Goal: Task Accomplishment & Management: Manage account settings

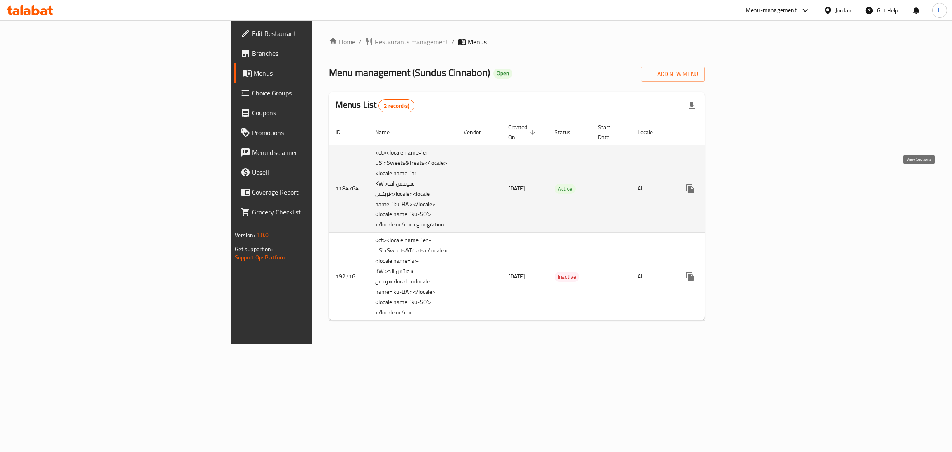
click at [755, 184] on icon "enhanced table" at bounding box center [750, 189] width 10 height 10
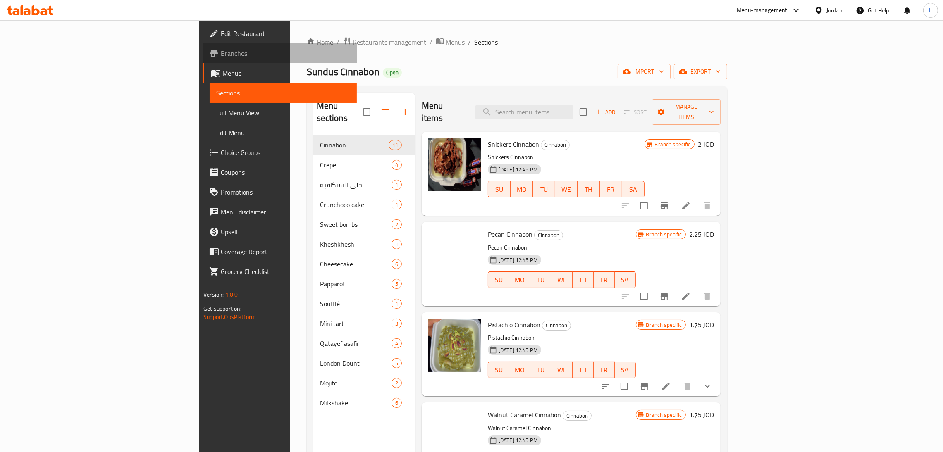
click at [221, 48] on span "Branches" at bounding box center [285, 53] width 129 height 10
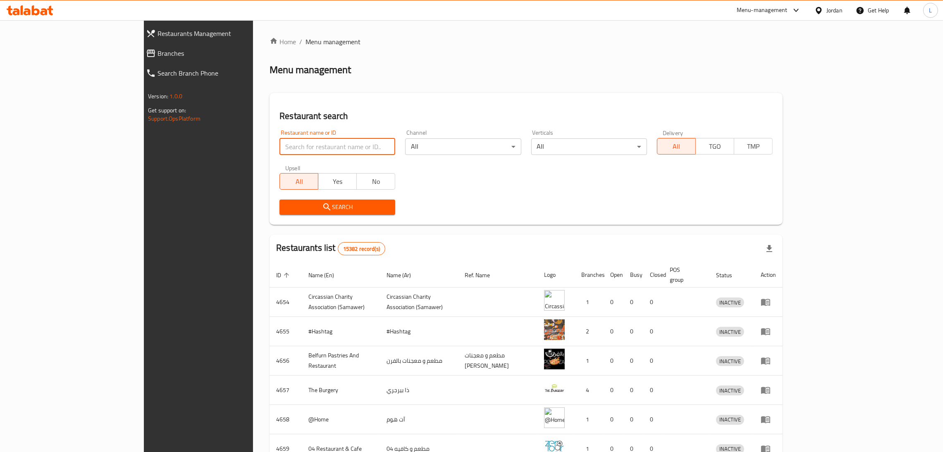
click at [300, 149] on input "search" at bounding box center [337, 146] width 116 height 17
paste input "Cinnabon"
type input "Cinnabon"
click button "Search" at bounding box center [337, 207] width 116 height 15
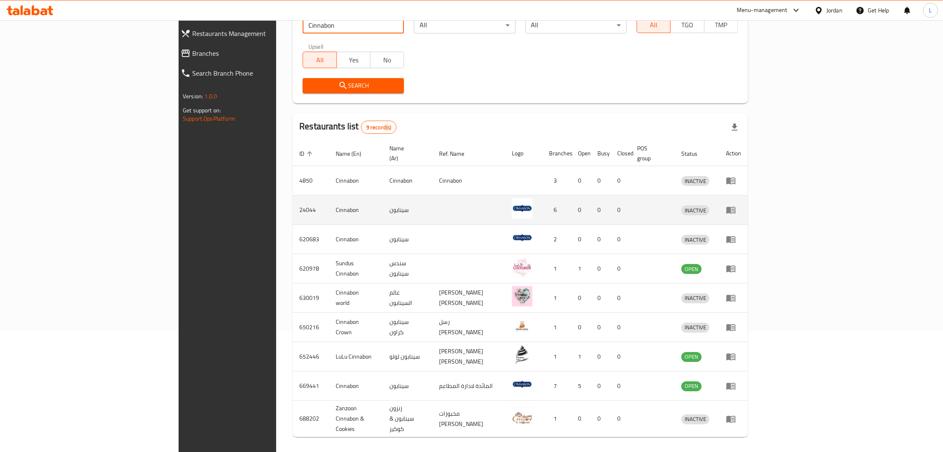
scroll to position [124, 0]
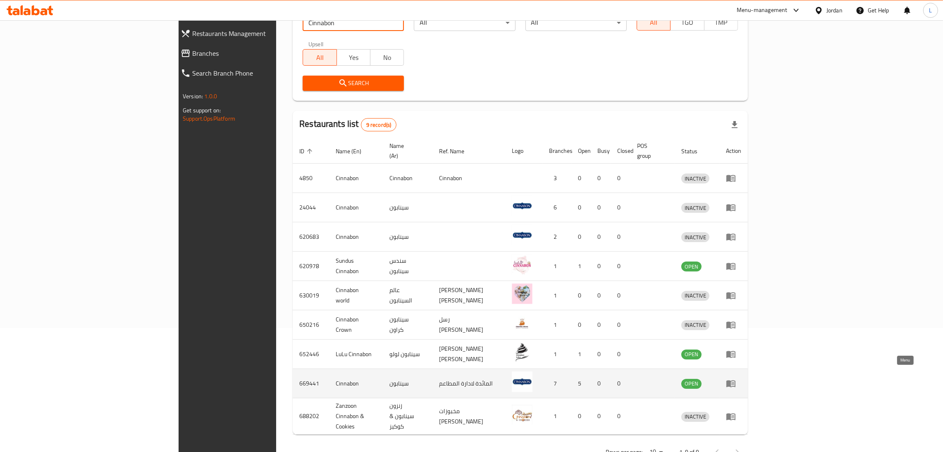
click at [735, 381] on icon "enhanced table" at bounding box center [730, 384] width 9 height 7
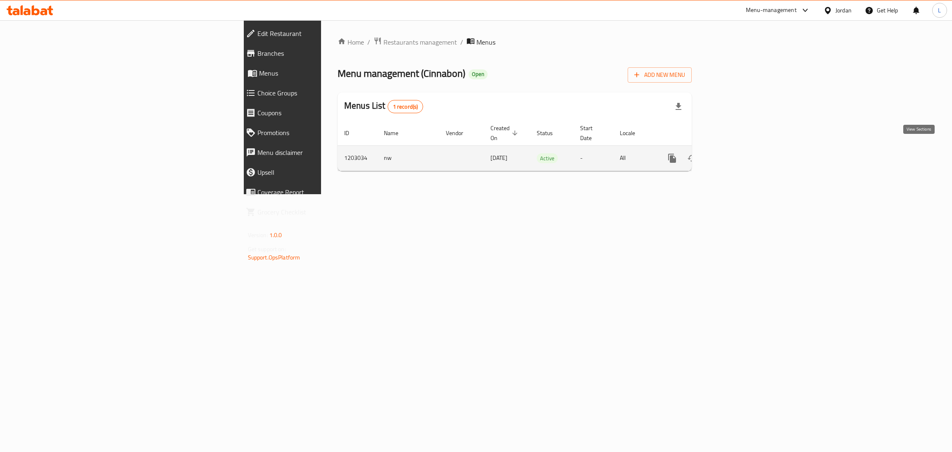
click at [737, 153] on icon "enhanced table" at bounding box center [732, 158] width 10 height 10
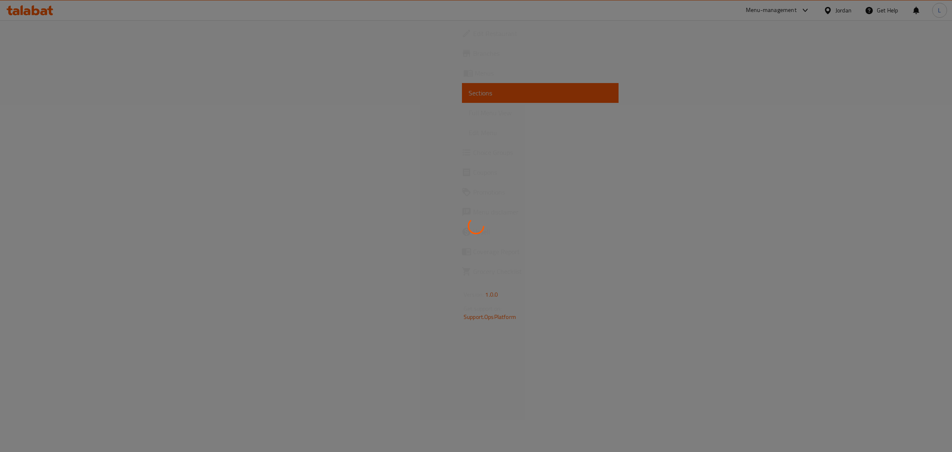
click at [58, 55] on div at bounding box center [476, 226] width 952 height 452
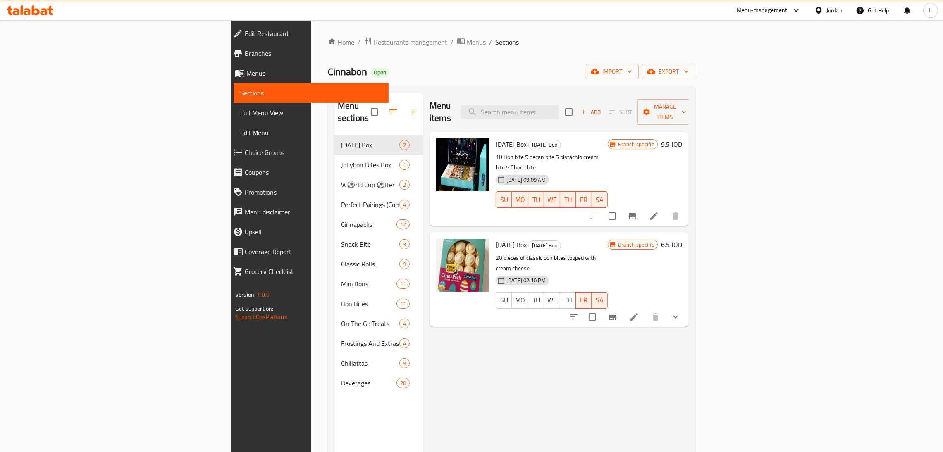
click at [245, 52] on span "Branches" at bounding box center [313, 53] width 137 height 10
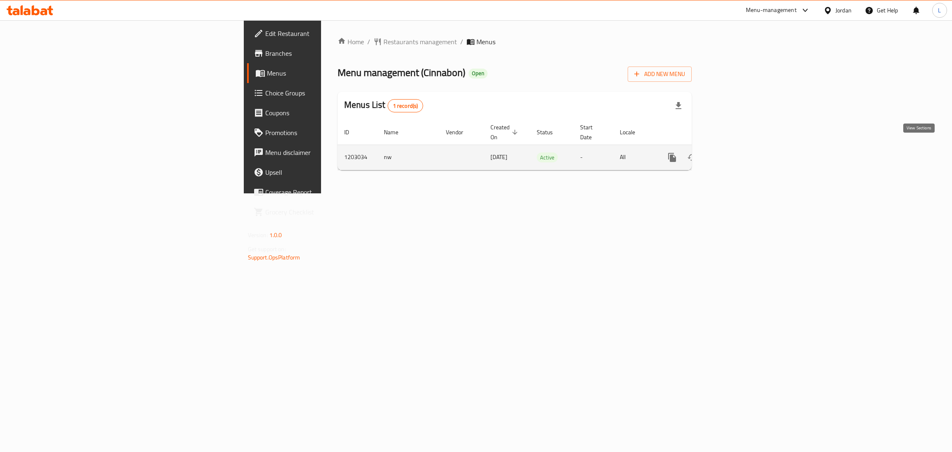
click at [737, 153] on icon "enhanced table" at bounding box center [732, 158] width 10 height 10
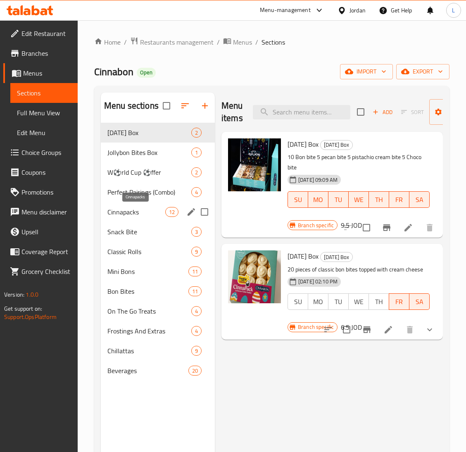
drag, startPoint x: 112, startPoint y: 216, endPoint x: 177, endPoint y: 223, distance: 64.8
click at [112, 216] on span "Cinnapacks" at bounding box center [136, 212] width 58 height 10
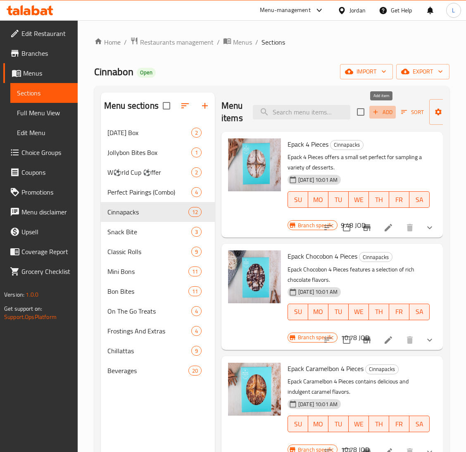
click at [379, 113] on span "Add" at bounding box center [383, 112] width 22 height 10
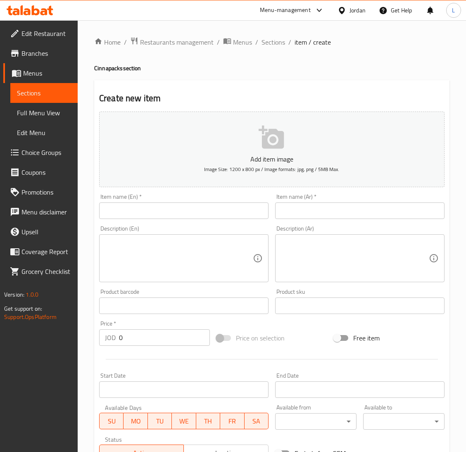
drag, startPoint x: 227, startPoint y: 212, endPoint x: 279, endPoint y: 218, distance: 52.8
click at [227, 212] on input "text" at bounding box center [183, 211] width 169 height 17
paste input "9 pcs MiniBon Assorted Box"
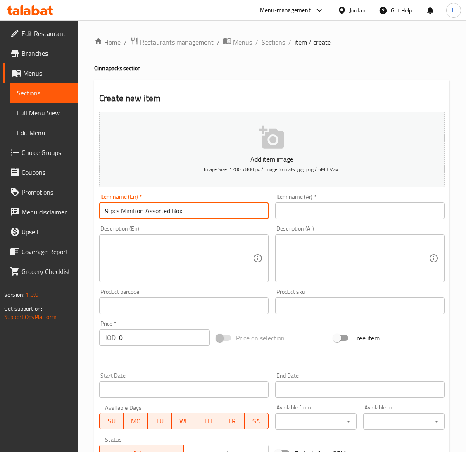
type input "9 pcs MiniBon Assorted Box"
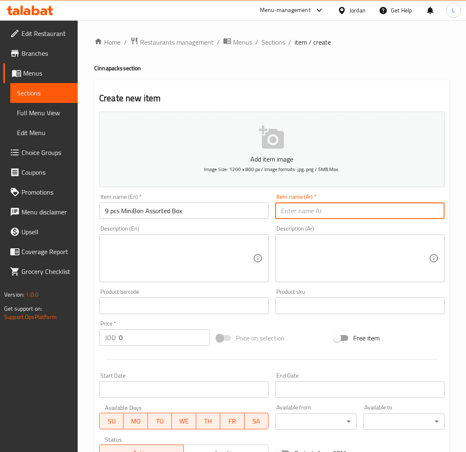
click at [324, 218] on input "text" at bounding box center [359, 211] width 169 height 17
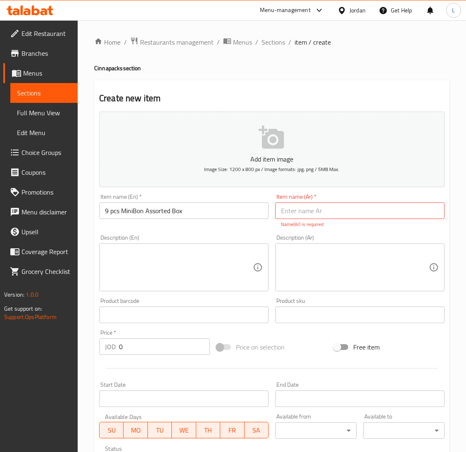
click at [310, 266] on textarea at bounding box center [355, 267] width 148 height 39
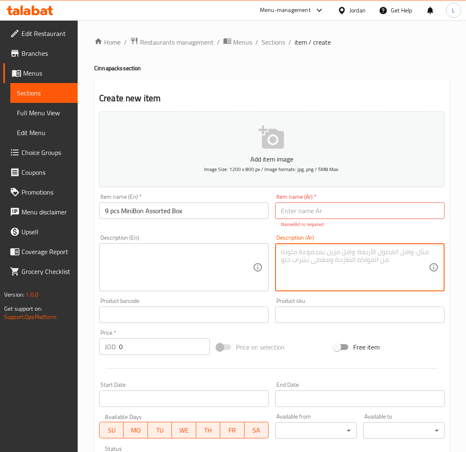
paste textarea "بوكس 9 حبات ميني بون بنكهات من اختيارك"
type textarea "بوكس 9 حبات ميني بون بنكهات من اختيارك"
click at [190, 253] on textarea at bounding box center [179, 267] width 148 height 39
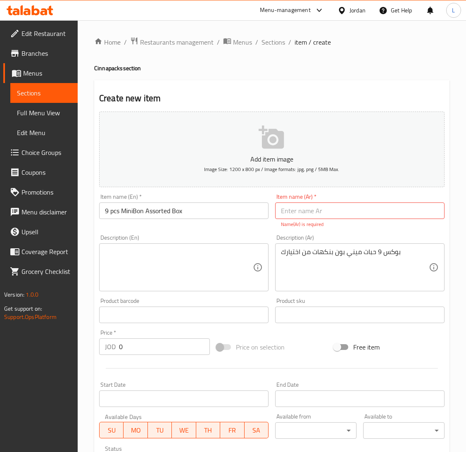
click at [200, 268] on textarea at bounding box center [179, 267] width 148 height 39
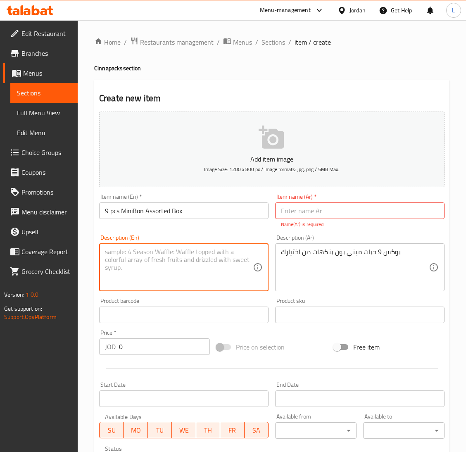
paste textarea "9 Mini Bons Box (flavors of your choice)"
type textarea "9 Mini Bons Box (flavors of your choice)"
click at [161, 210] on input "9 pcs MiniBon Assorted Box" at bounding box center [183, 211] width 169 height 17
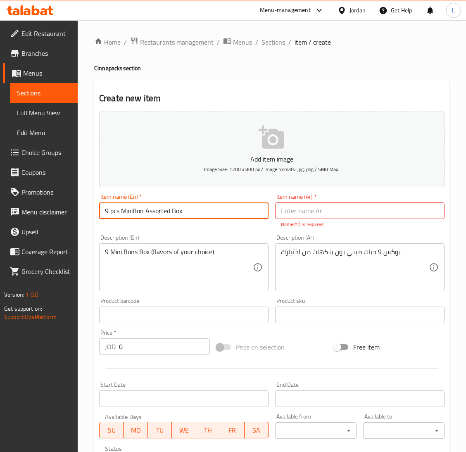
click at [161, 210] on input "9 pcs MiniBon Assorted Box" at bounding box center [183, 211] width 169 height 17
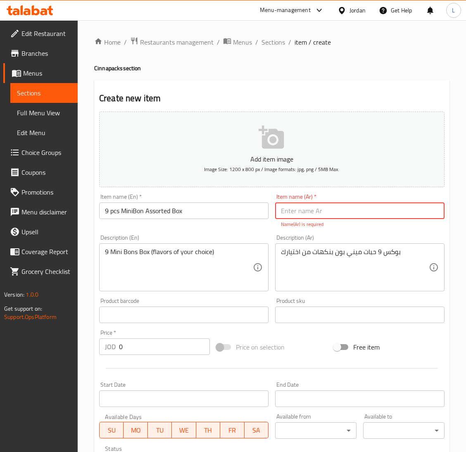
click at [328, 218] on input "text" at bounding box center [359, 211] width 169 height 17
paste input "صندوق ميني بون المتنوع 9 قطع"
type input "صندوق ميني بون المتنوع 9 قطع"
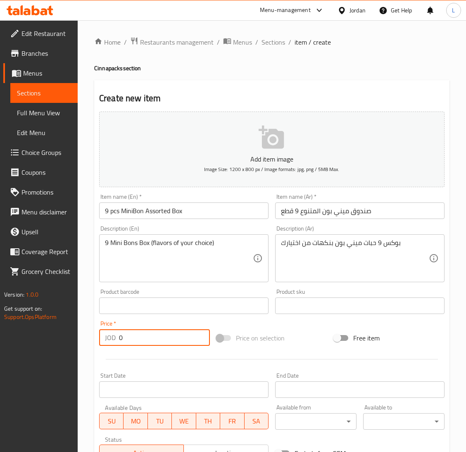
click at [152, 345] on input "0" at bounding box center [164, 337] width 91 height 17
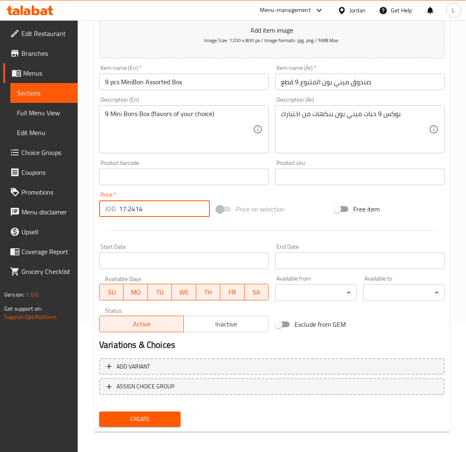
scroll to position [130, 0]
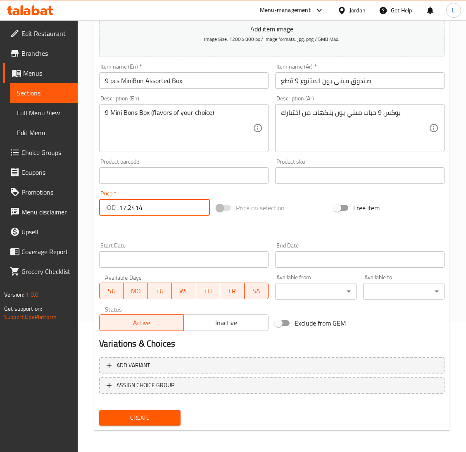
type input "17.2414"
click at [135, 419] on span "Create" at bounding box center [140, 418] width 68 height 10
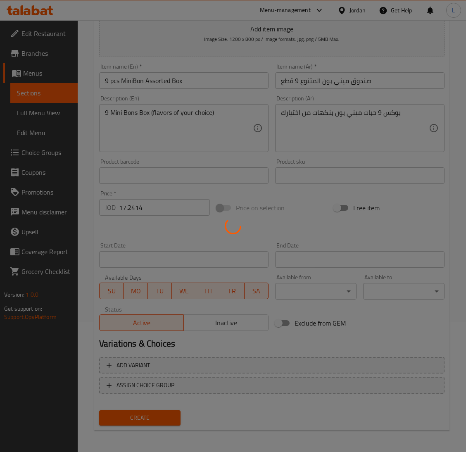
scroll to position [22, 0]
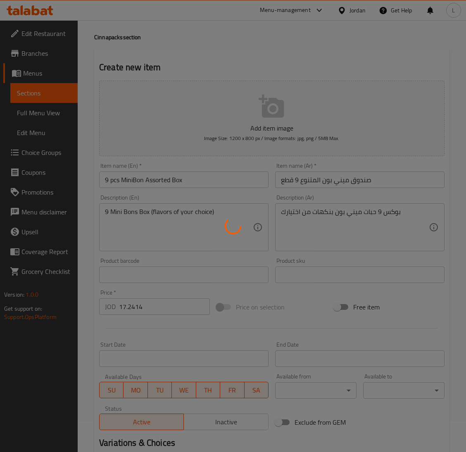
type input "0"
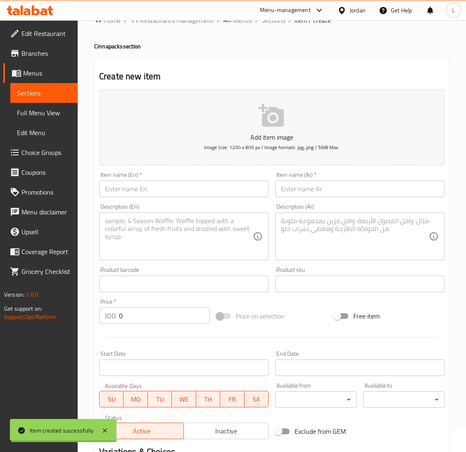
scroll to position [0, 0]
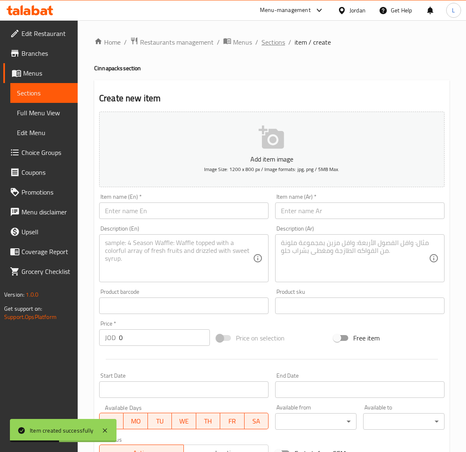
click at [272, 41] on span "Sections" at bounding box center [274, 42] width 24 height 10
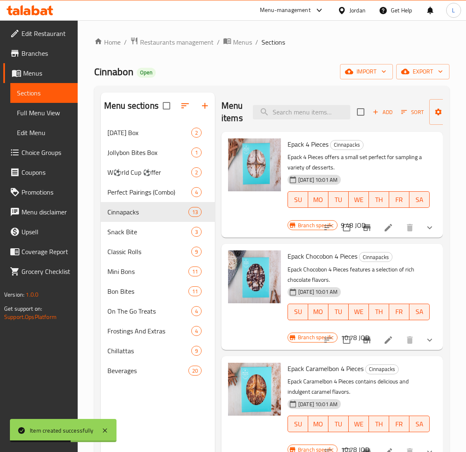
click at [50, 152] on span "Choice Groups" at bounding box center [46, 153] width 50 height 10
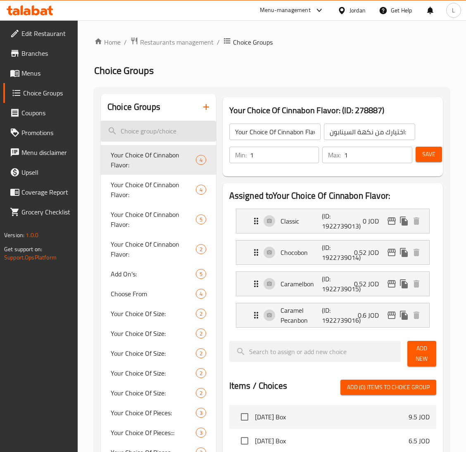
click at [143, 136] on input "search" at bounding box center [158, 131] width 115 height 21
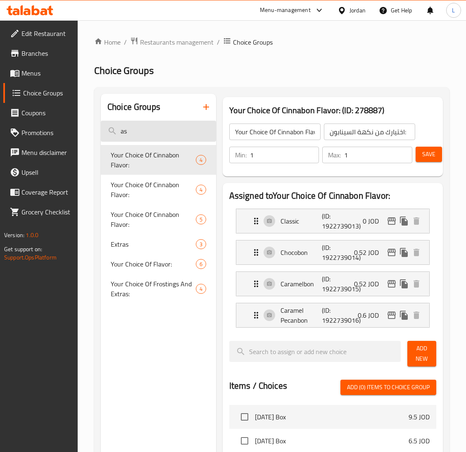
type input "a"
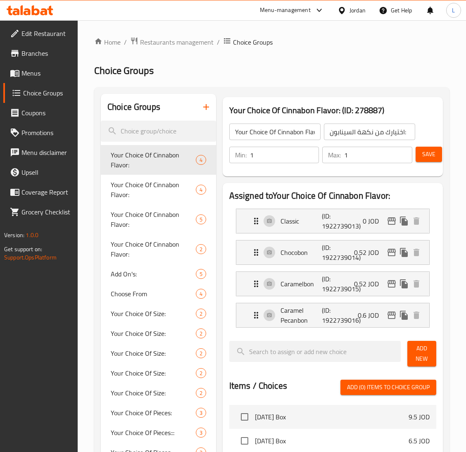
click at [204, 106] on icon "button" at bounding box center [206, 107] width 10 height 10
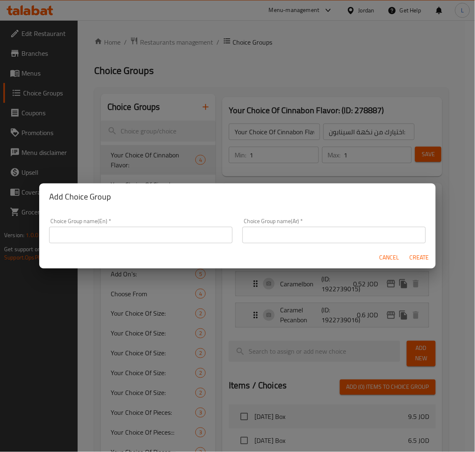
click at [195, 227] on input "text" at bounding box center [141, 235] width 184 height 17
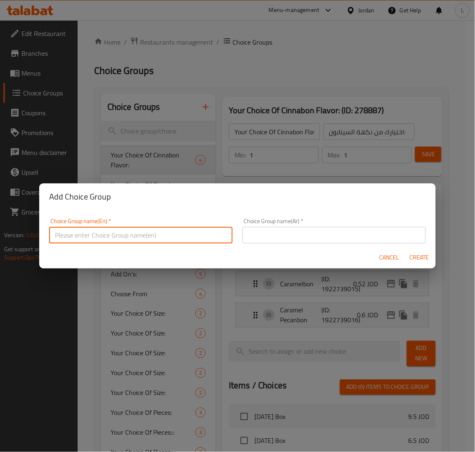
paste input "9 pcs MiniBon Assorted Box"
type input "9 pcs MiniBon Assorted Box"
click at [299, 238] on input "text" at bounding box center [335, 235] width 184 height 17
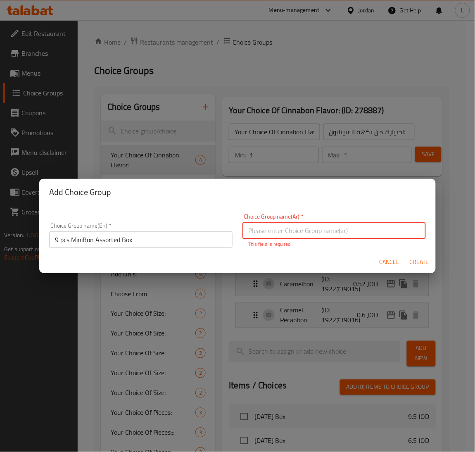
paste input "صندوق ميني بون المتنوع 9 قطع"
type input "صندوق ميني بون المتنوع 9 قطع"
drag, startPoint x: 417, startPoint y: 265, endPoint x: 427, endPoint y: 251, distance: 17.4
click at [417, 265] on button "Create" at bounding box center [419, 262] width 26 height 15
type input "9 pcs MiniBon Assorted Box"
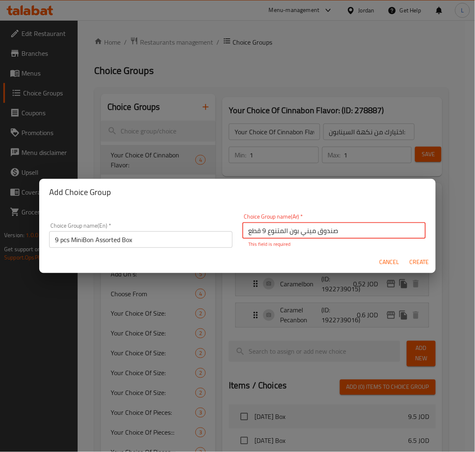
type input "صندوق ميني بون المتنوع 9 قطع"
type input "0"
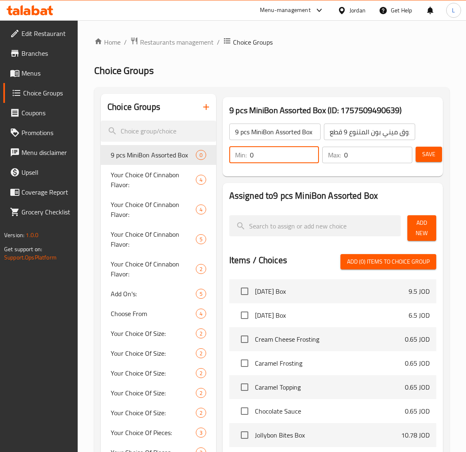
click at [301, 157] on input "0" at bounding box center [284, 155] width 69 height 17
type input "1"
click at [363, 157] on input "0" at bounding box center [378, 155] width 68 height 17
type input "9"
click at [424, 226] on span "Add New" at bounding box center [422, 228] width 16 height 21
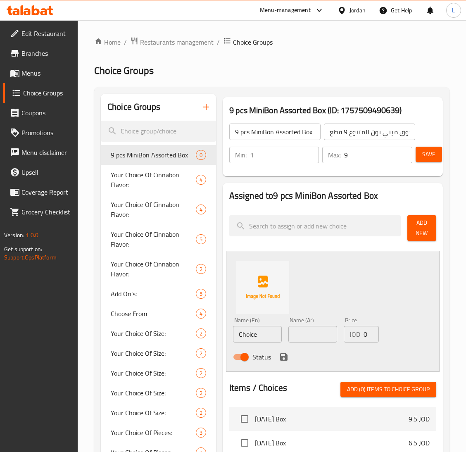
click at [244, 330] on input "Choice" at bounding box center [257, 334] width 49 height 17
click at [244, 332] on input "Choice" at bounding box center [257, 334] width 49 height 17
click at [244, 333] on input "Choice" at bounding box center [257, 334] width 49 height 17
type input "ChMINIoice"
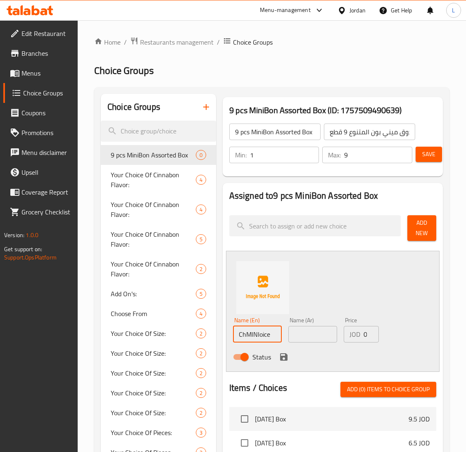
click at [244, 334] on input "ChMINIoice" at bounding box center [257, 334] width 49 height 17
click at [260, 344] on div "Name (En) Name (En)" at bounding box center [257, 330] width 55 height 32
drag, startPoint x: 262, startPoint y: 337, endPoint x: 270, endPoint y: 337, distance: 8.3
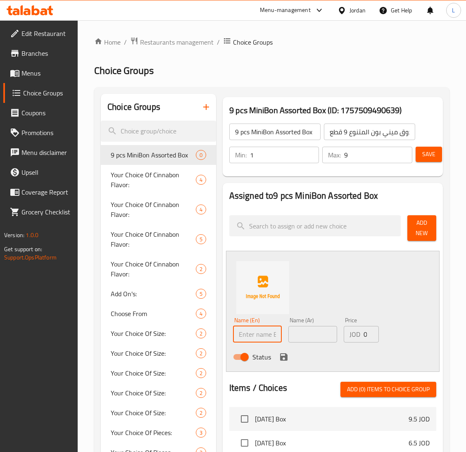
click at [262, 337] on input "text" at bounding box center [257, 334] width 49 height 17
paste input "MINIBON"
type input "MINIBON"
click at [304, 340] on input "text" at bounding box center [312, 334] width 49 height 17
type input "L"
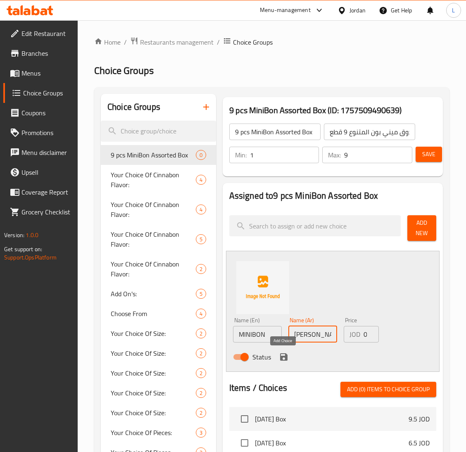
type input "ميني بون"
click at [283, 358] on icon "save" at bounding box center [284, 357] width 10 height 10
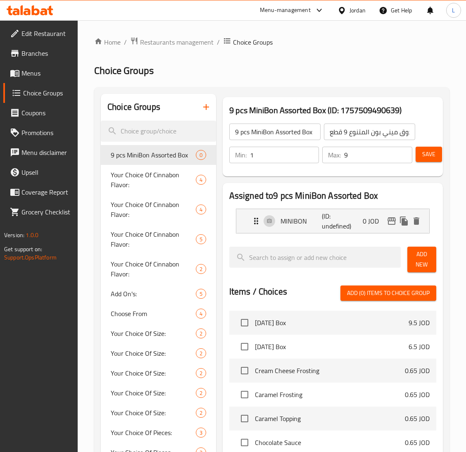
click at [429, 278] on div at bounding box center [332, 275] width 207 height 7
click at [417, 255] on span "Add New" at bounding box center [422, 259] width 16 height 21
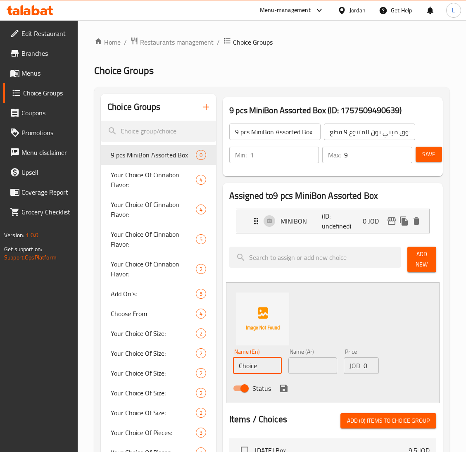
click at [260, 365] on input "Choice" at bounding box center [257, 365] width 49 height 17
paste input "MINI CHOCOBON"
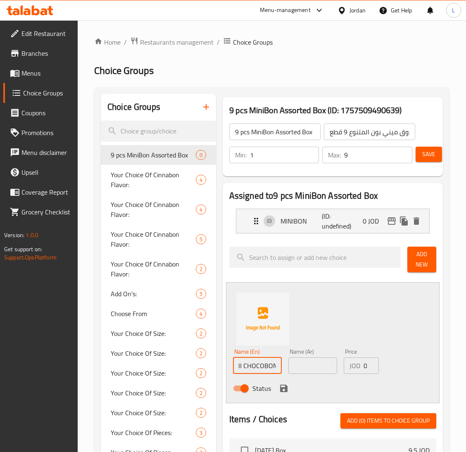
type input "MINI CHOCOBON"
click at [293, 368] on input "text" at bounding box center [312, 365] width 49 height 17
type input "ميني شوكوبون"
click at [282, 388] on icon "save" at bounding box center [283, 388] width 7 height 7
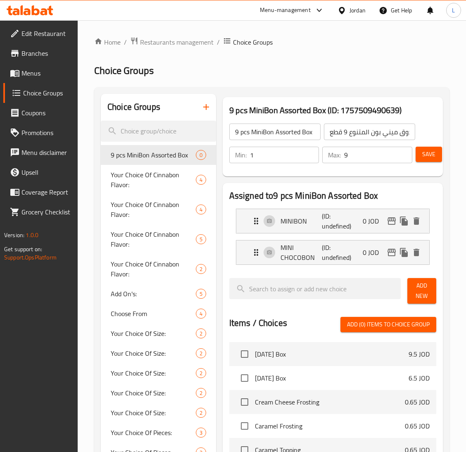
click at [433, 296] on button "Add New" at bounding box center [422, 291] width 29 height 26
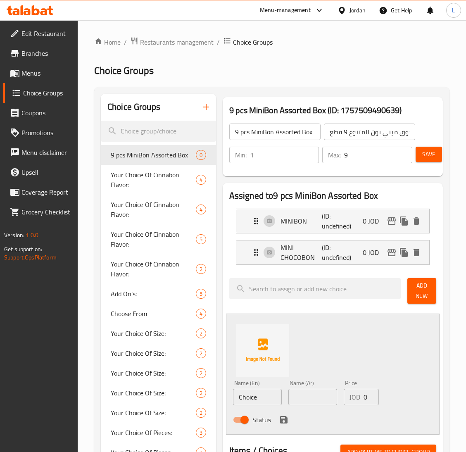
click at [244, 398] on input "Choice" at bounding box center [257, 397] width 49 height 17
paste input "MINI CARAMELBON"
type input "MINI CARAMELBON"
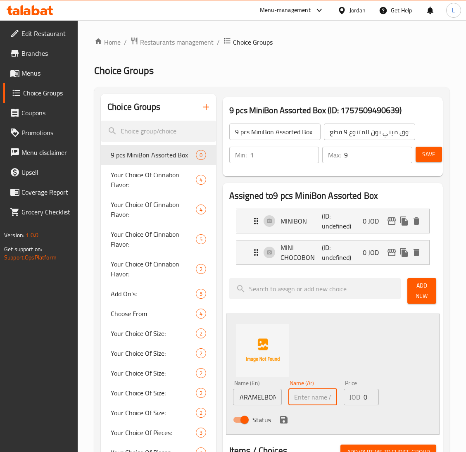
click at [319, 404] on input "text" at bounding box center [312, 397] width 49 height 17
type input "ميني كراميل بون"
click at [281, 419] on icon "save" at bounding box center [284, 420] width 10 height 10
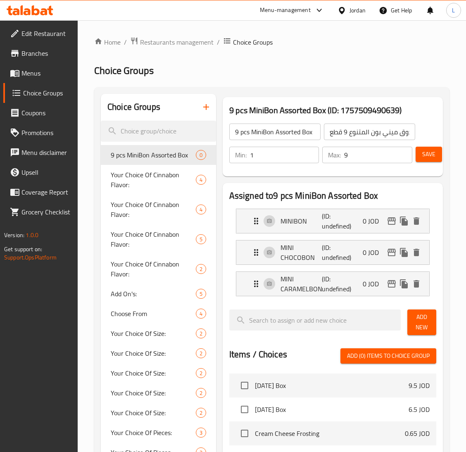
click at [417, 310] on button "Add New" at bounding box center [422, 323] width 29 height 26
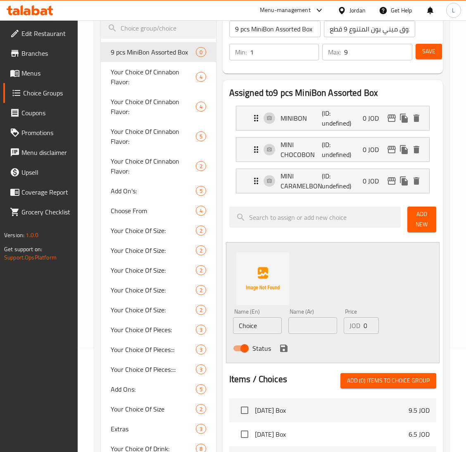
scroll to position [124, 0]
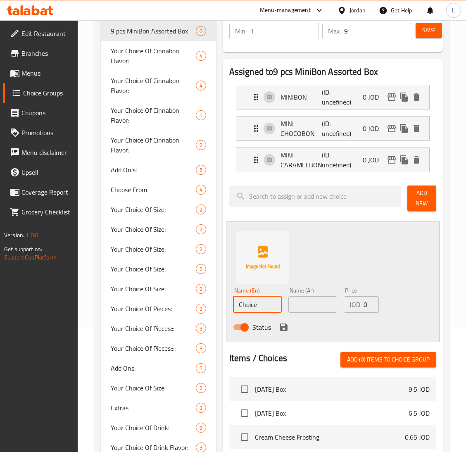
click at [264, 305] on input "Choice" at bounding box center [257, 304] width 49 height 17
paste input "MINI CARAMEL PECANBON"
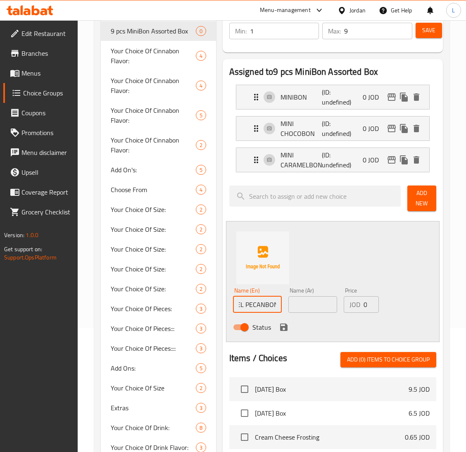
type input "MINI CARAMEL PECANBON"
click at [302, 305] on input "text" at bounding box center [312, 304] width 49 height 17
type input "ميني كراميل بيكون بون"
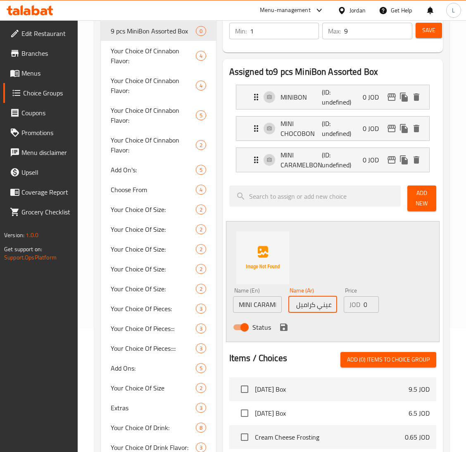
scroll to position [0, 0]
click at [285, 329] on icon "save" at bounding box center [283, 327] width 7 height 7
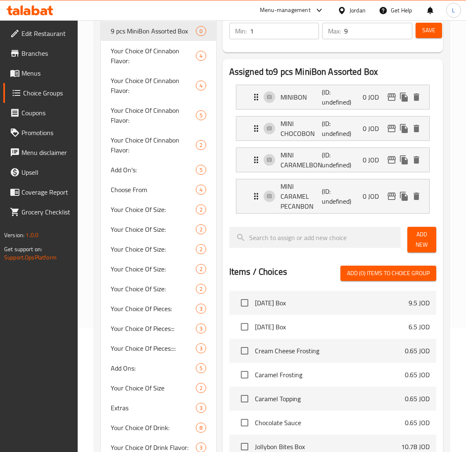
click at [425, 249] on span "Add New" at bounding box center [422, 239] width 16 height 21
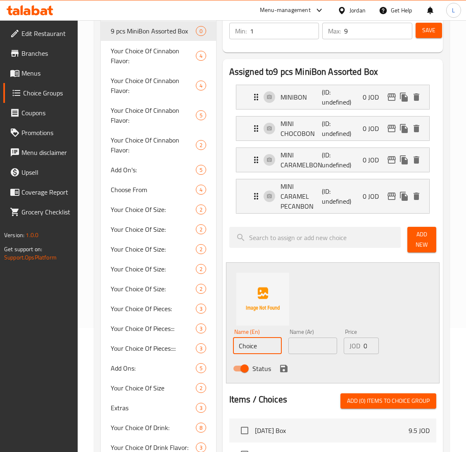
click at [256, 343] on input "Choice" at bounding box center [257, 346] width 49 height 17
click at [257, 344] on input "Choice" at bounding box center [257, 346] width 49 height 17
paste input "MINI TURTLEBON"
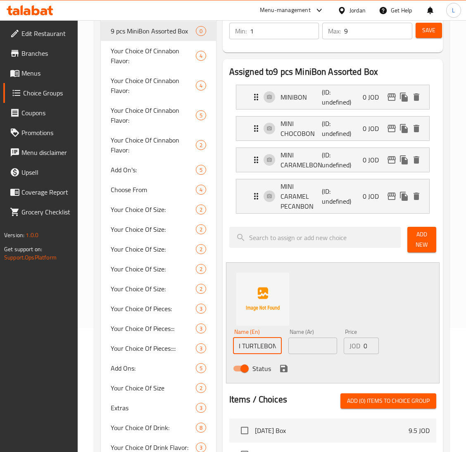
type input "MINI TURTLEBON"
drag, startPoint x: 310, startPoint y: 346, endPoint x: 309, endPoint y: 350, distance: 4.3
click at [310, 346] on input "text" at bounding box center [312, 346] width 49 height 17
paste input "ميني تورتلبون"
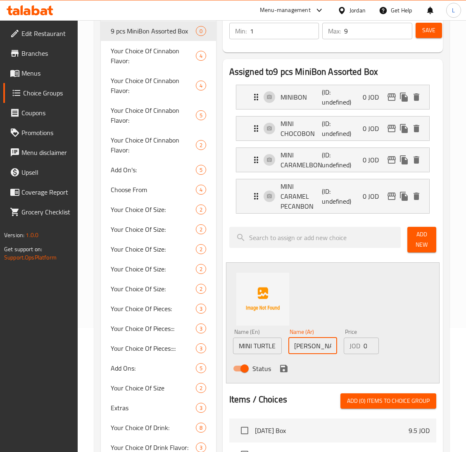
scroll to position [0, 2]
type input "ميني تورتلبون"
click at [285, 368] on icon "save" at bounding box center [283, 368] width 7 height 7
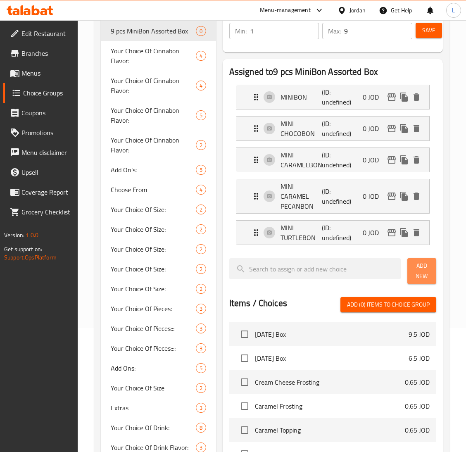
drag, startPoint x: 424, startPoint y: 276, endPoint x: 473, endPoint y: 274, distance: 48.4
click at [424, 277] on span "Add New" at bounding box center [422, 271] width 16 height 21
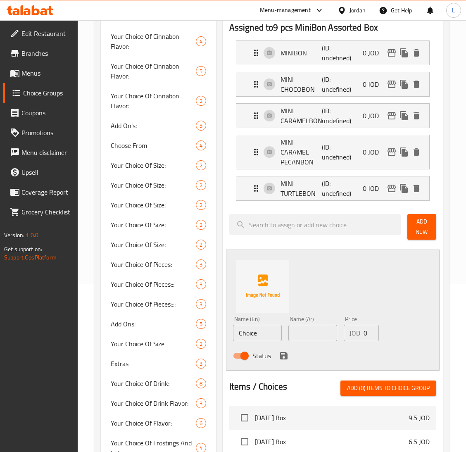
scroll to position [186, 0]
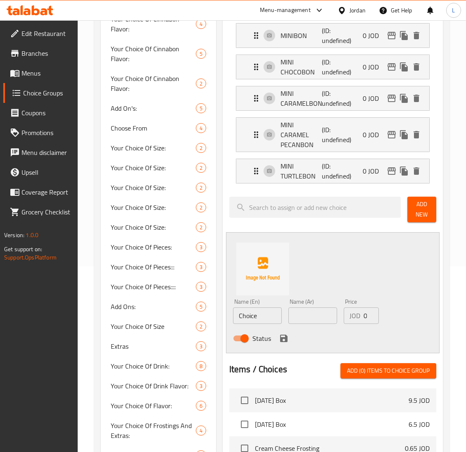
click at [254, 313] on input "Choice" at bounding box center [257, 315] width 49 height 17
click at [254, 316] on input "Choice" at bounding box center [257, 315] width 49 height 17
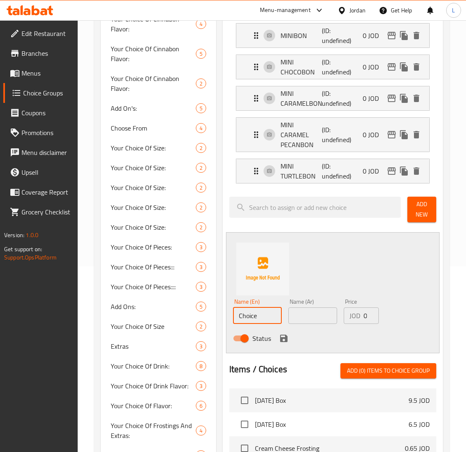
click at [254, 316] on input "Choice" at bounding box center [257, 315] width 49 height 17
paste input "MINI Cookies and Cream"
type input "MINI Cookies and Cream"
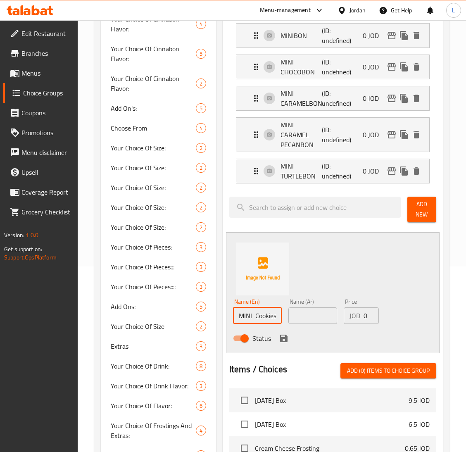
drag, startPoint x: 326, startPoint y: 316, endPoint x: 321, endPoint y: 322, distance: 7.9
click at [328, 310] on input "text" at bounding box center [312, 315] width 49 height 17
paste input "ميني كوكيز وكريمة"
type input "ميني كوكيز وكريمة"
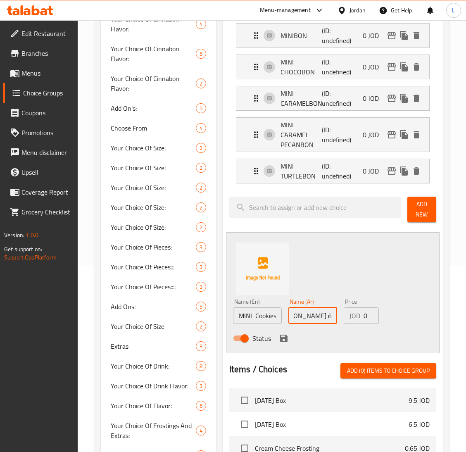
click at [275, 340] on div "Status" at bounding box center [313, 338] width 167 height 22
click at [284, 339] on icon "save" at bounding box center [283, 338] width 7 height 7
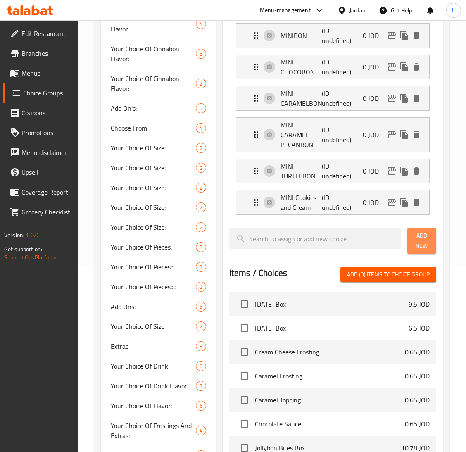
drag, startPoint x: 420, startPoint y: 246, endPoint x: 377, endPoint y: 435, distance: 193.7
click at [421, 247] on span "Add New" at bounding box center [422, 241] width 16 height 21
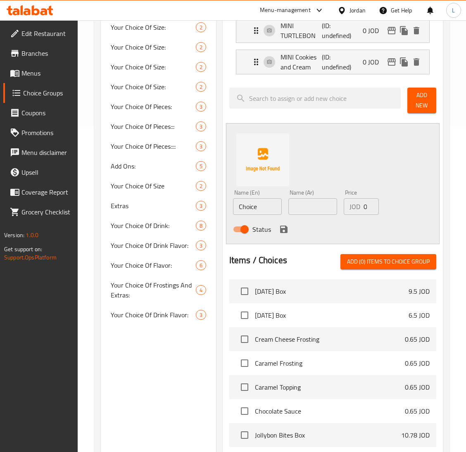
scroll to position [372, 0]
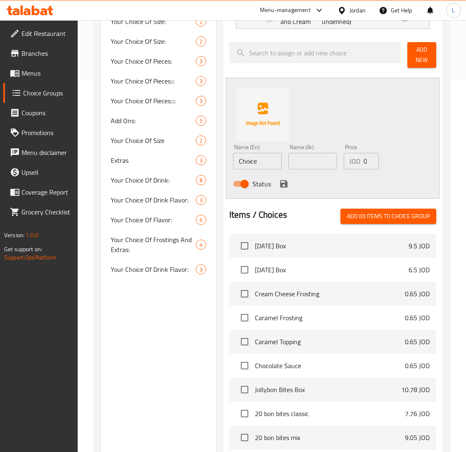
click at [250, 167] on input "Choice" at bounding box center [257, 161] width 49 height 17
paste input "MINI Strawberry and Cookies"
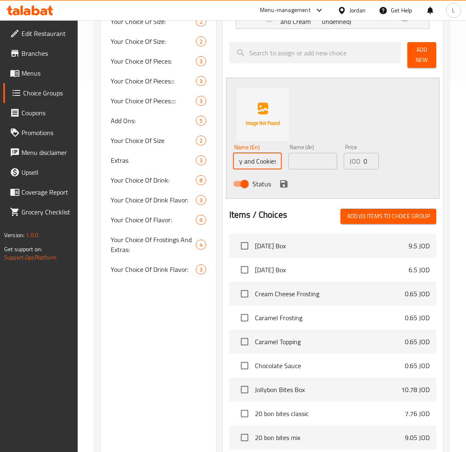
type input "MINI Strawberry and Cookies"
drag, startPoint x: 315, startPoint y: 163, endPoint x: 321, endPoint y: 104, distance: 59.8
click at [315, 163] on input "text" at bounding box center [312, 161] width 49 height 17
paste input "ميني فراولة مع بسكويت"
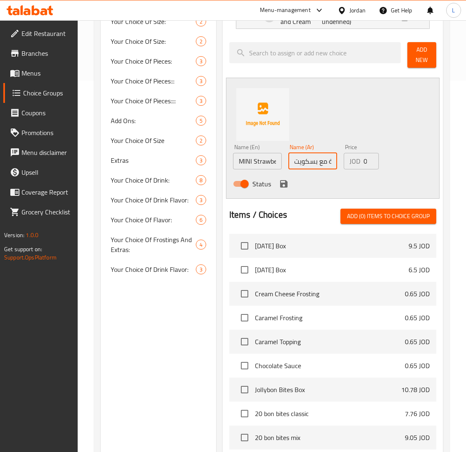
scroll to position [0, 31]
type input "ميني فراولة مع بسكويت"
click at [286, 178] on div "Status" at bounding box center [313, 184] width 167 height 22
click at [288, 183] on icon "save" at bounding box center [284, 184] width 10 height 10
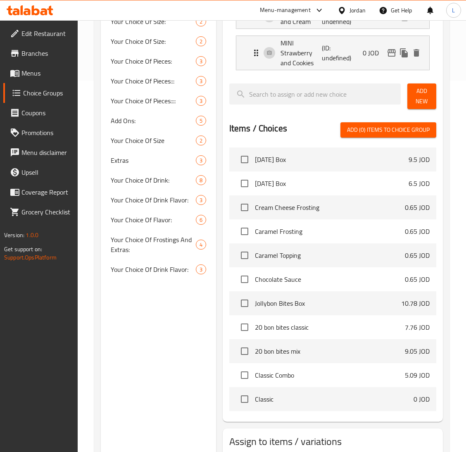
click at [426, 102] on span "Add New" at bounding box center [422, 96] width 16 height 21
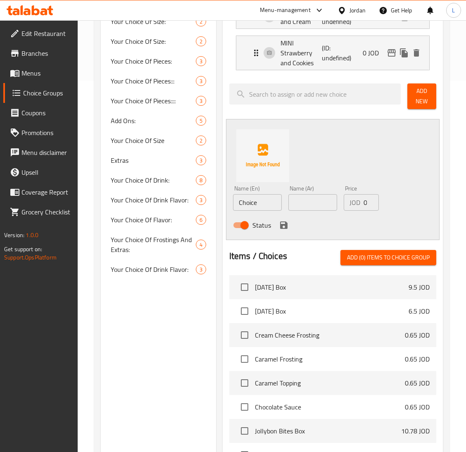
click at [261, 201] on input "Choice" at bounding box center [257, 202] width 49 height 17
drag, startPoint x: 261, startPoint y: 201, endPoint x: 284, endPoint y: 203, distance: 23.2
click at [260, 202] on input "Choice" at bounding box center [257, 202] width 49 height 17
paste input "MINI CARAMEL and Cookies"
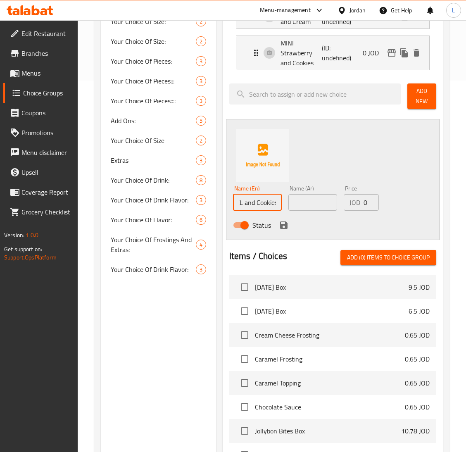
type input "MINI CARAMEL and Cookies"
click at [303, 201] on input "text" at bounding box center [312, 202] width 49 height 17
paste input "ميني كراميل مع كوكيز"
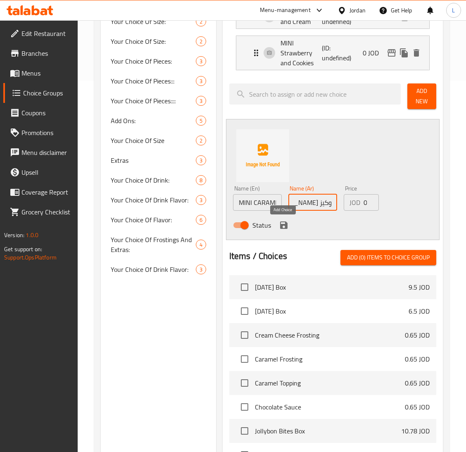
type input "ميني كراميل مع كوكيز"
click at [281, 224] on icon "save" at bounding box center [284, 225] width 10 height 10
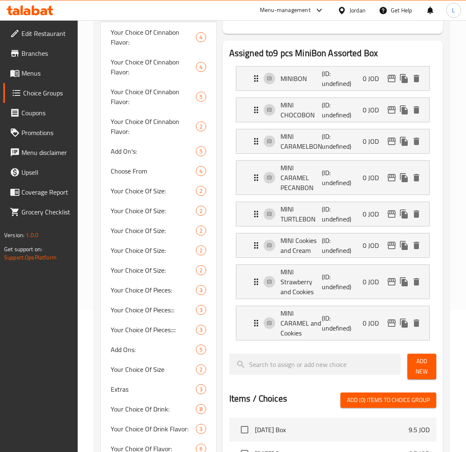
scroll to position [0, 0]
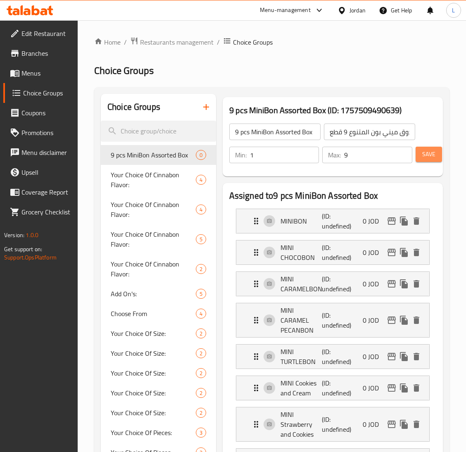
click at [430, 159] on span "Save" at bounding box center [428, 154] width 13 height 10
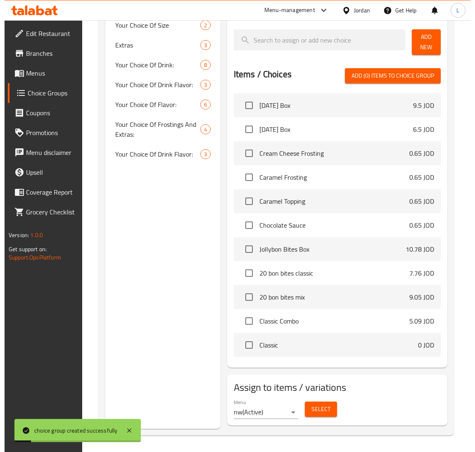
scroll to position [248, 0]
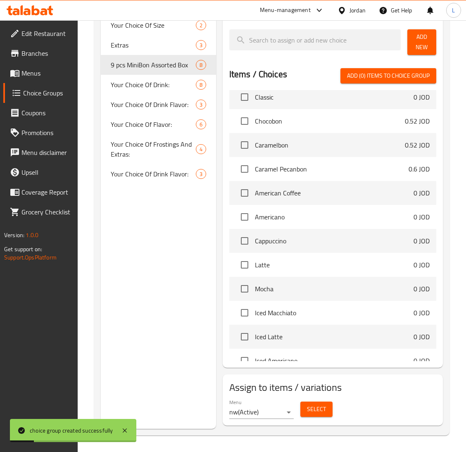
click at [318, 410] on span "Select" at bounding box center [316, 409] width 19 height 10
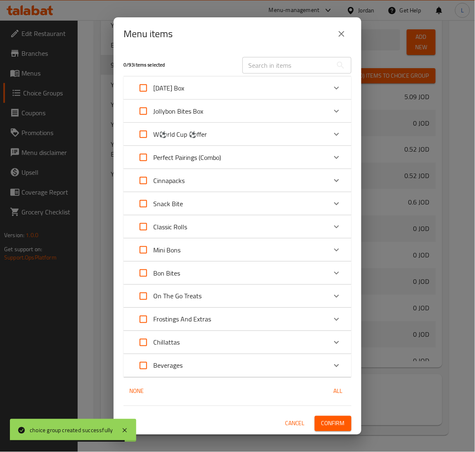
click at [281, 186] on div "Cinnapacks" at bounding box center [229, 181] width 193 height 20
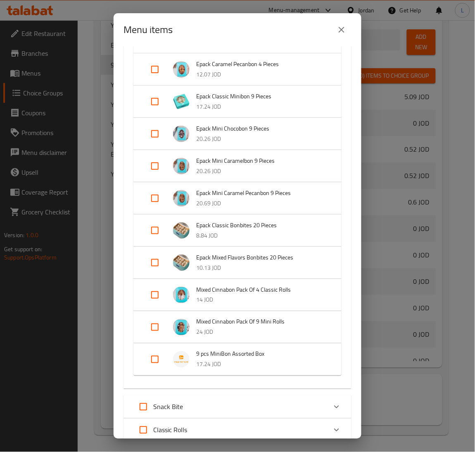
click at [153, 357] on input "Expand" at bounding box center [155, 360] width 20 height 20
checkbox input "true"
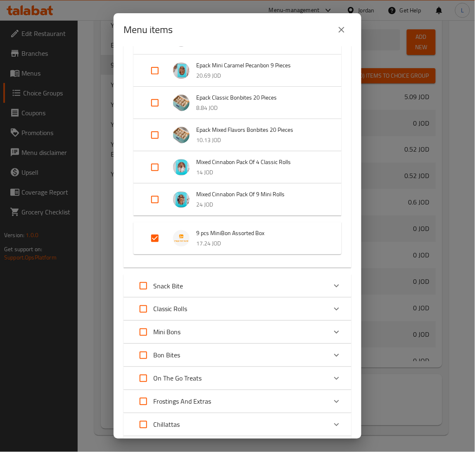
scroll to position [453, 0]
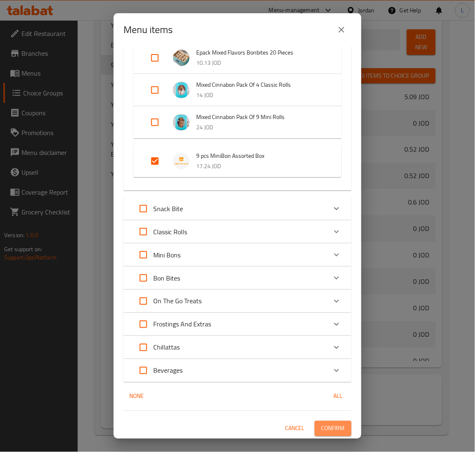
click at [322, 432] on span "Confirm" at bounding box center [334, 429] width 24 height 10
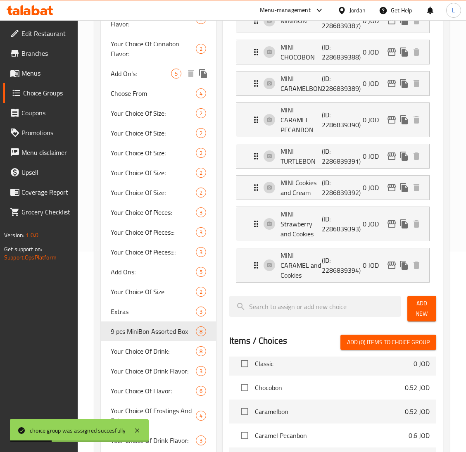
scroll to position [0, 0]
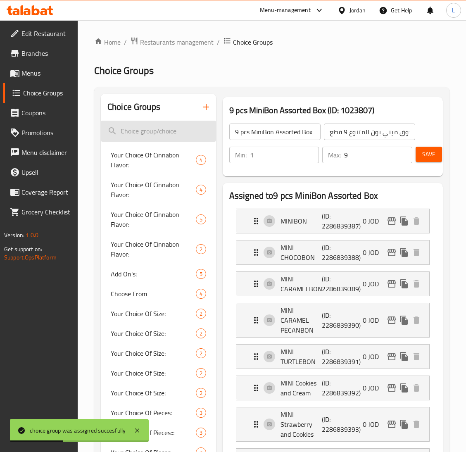
click at [155, 126] on input "search" at bounding box center [158, 131] width 115 height 21
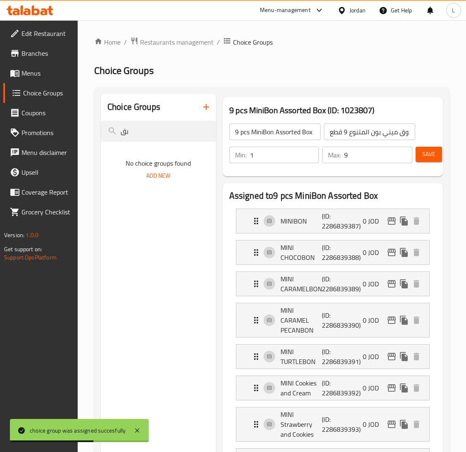
type input "ب"
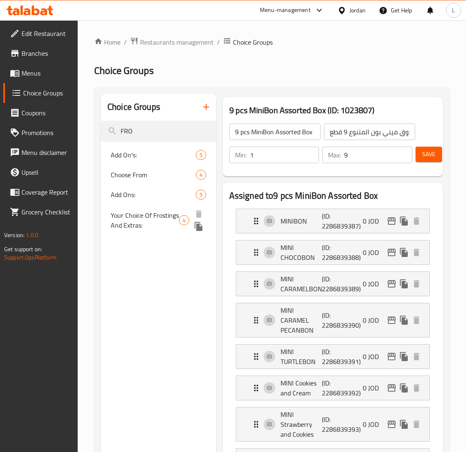
type input "FRO"
click at [130, 226] on span "Your Choice Of Frostings And Extras:" at bounding box center [145, 220] width 68 height 20
type input "Your Choice Of Frostings And Extras:"
type input "اختيارك من الفروستينج والإضافات:"
type input "0"
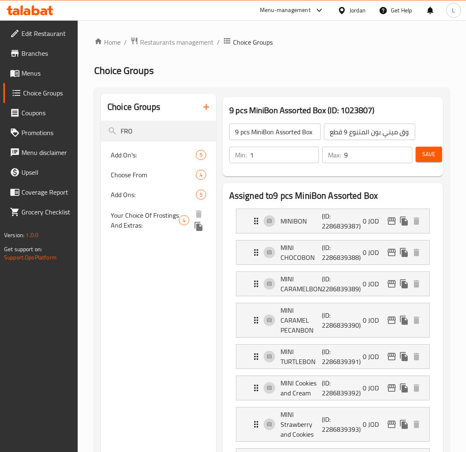
type input "0"
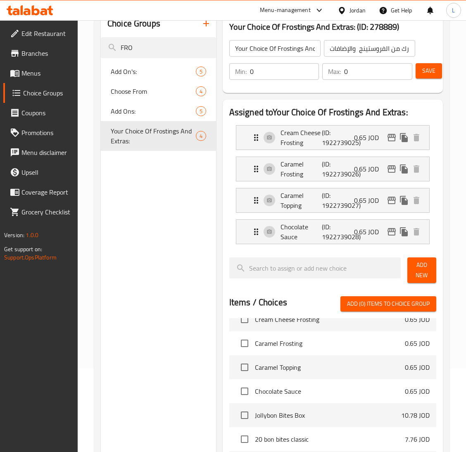
scroll to position [62, 0]
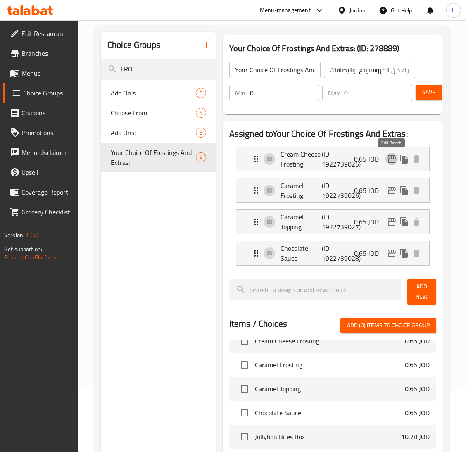
drag, startPoint x: 391, startPoint y: 154, endPoint x: 395, endPoint y: 157, distance: 4.5
click at [393, 154] on nav "Cream Cheese Frosting (ID: 1922739025) 0.65 JOD Name (En) Cream Cheese Frosting…" at bounding box center [332, 206] width 207 height 132
click at [392, 164] on icon "edit" at bounding box center [392, 159] width 10 height 10
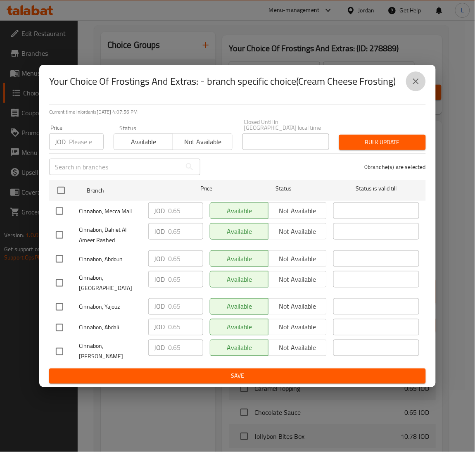
click at [420, 86] on icon "close" at bounding box center [416, 81] width 10 height 10
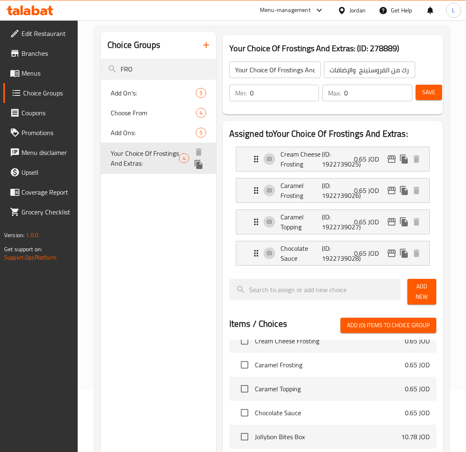
click at [202, 167] on icon "duplicate" at bounding box center [199, 164] width 8 height 9
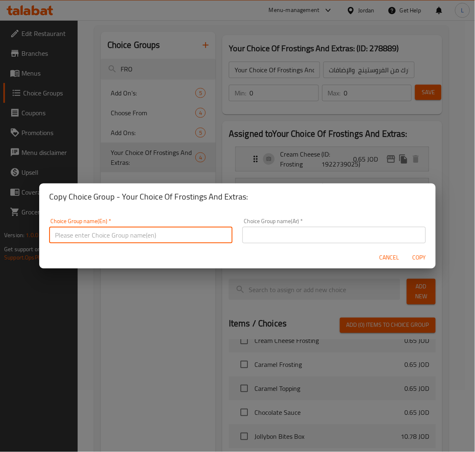
click at [205, 239] on input "text" at bounding box center [141, 235] width 184 height 17
type input "y"
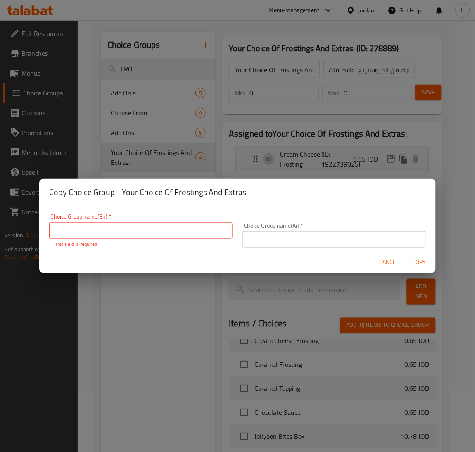
drag, startPoint x: 108, startPoint y: 226, endPoint x: 141, endPoint y: 238, distance: 34.8
click at [108, 226] on input "text" at bounding box center [141, 230] width 184 height 17
paste input "Frostings And Extras"
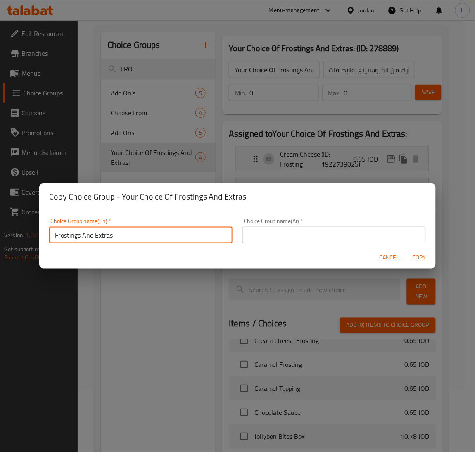
type input "Frostings And Extras"
click at [306, 233] on input "text" at bounding box center [335, 235] width 184 height 17
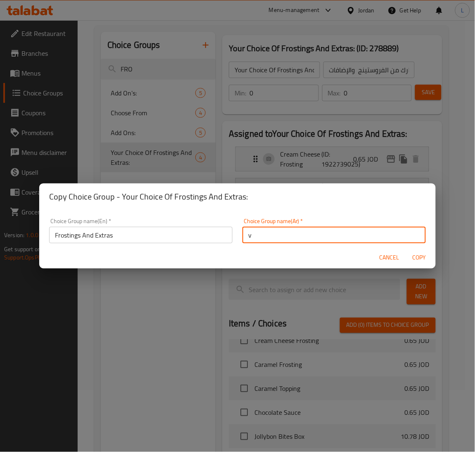
type input "v"
click at [421, 257] on span "Copy" at bounding box center [420, 258] width 20 height 10
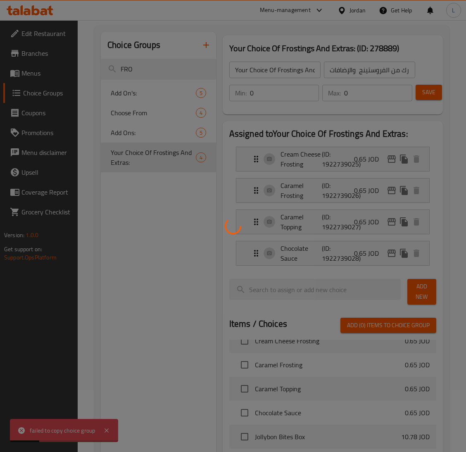
click at [185, 208] on div at bounding box center [233, 226] width 466 height 452
drag, startPoint x: 177, startPoint y: 188, endPoint x: 173, endPoint y: 216, distance: 28.4
click at [177, 189] on div at bounding box center [233, 226] width 466 height 452
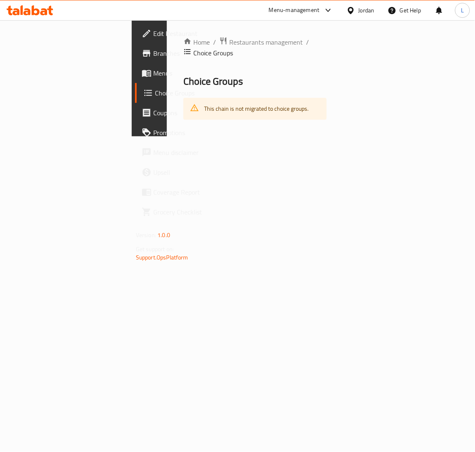
click at [153, 75] on span "Menus" at bounding box center [178, 73] width 51 height 10
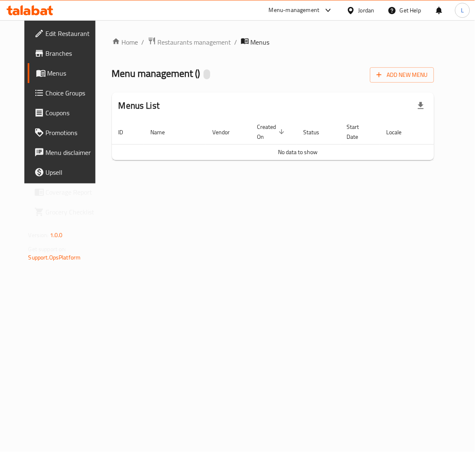
click at [26, 14] on icon at bounding box center [27, 11] width 7 height 7
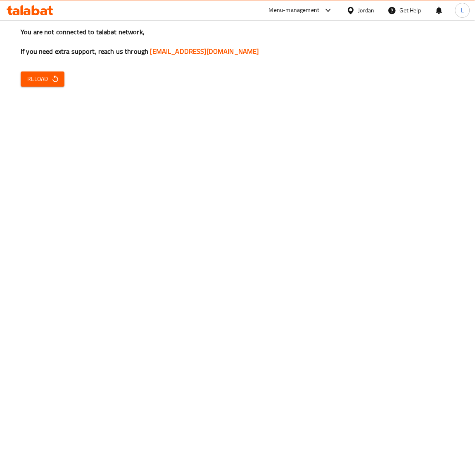
click at [45, 77] on span "Reload" at bounding box center [42, 79] width 31 height 10
click at [31, 85] on button "Reload" at bounding box center [43, 78] width 44 height 15
click at [58, 75] on icon "button" at bounding box center [55, 79] width 8 height 8
click at [39, 82] on span "Reload" at bounding box center [42, 79] width 31 height 10
click at [48, 79] on span "Reload" at bounding box center [42, 79] width 31 height 10
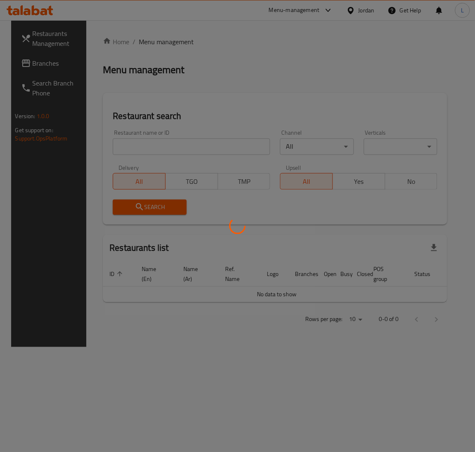
click at [171, 146] on div at bounding box center [237, 226] width 475 height 452
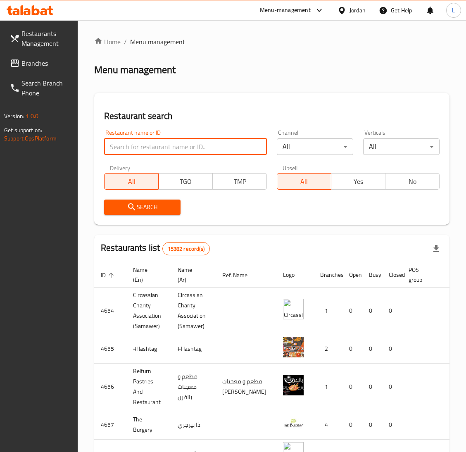
click at [171, 147] on input "search" at bounding box center [185, 146] width 163 height 17
paste input "Cinnabon"
type input "Cinnabon"
click button "Search" at bounding box center [142, 207] width 76 height 15
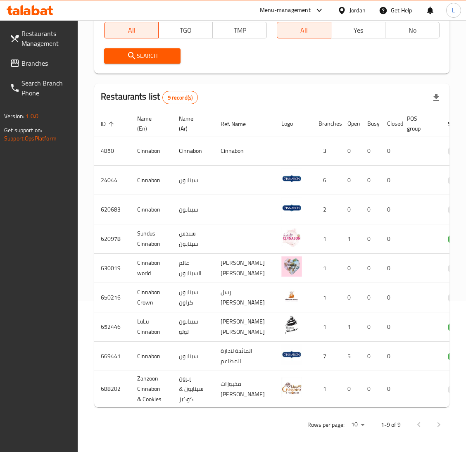
scroll to position [0, 46]
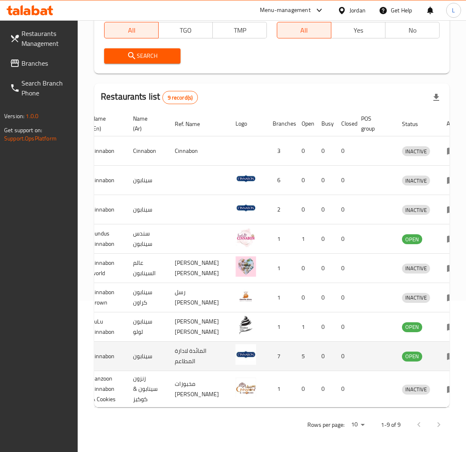
click at [440, 351] on td "enhanced table" at bounding box center [454, 356] width 29 height 29
click at [447, 353] on icon "enhanced table" at bounding box center [451, 356] width 9 height 7
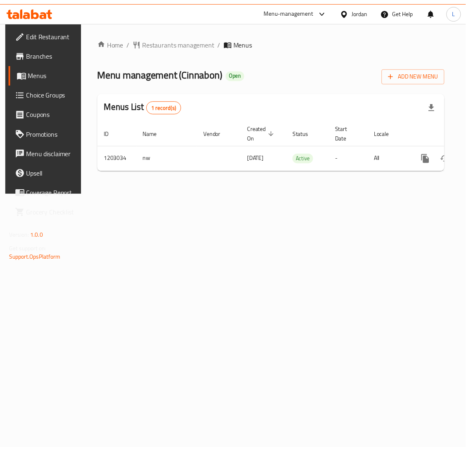
scroll to position [0, 47]
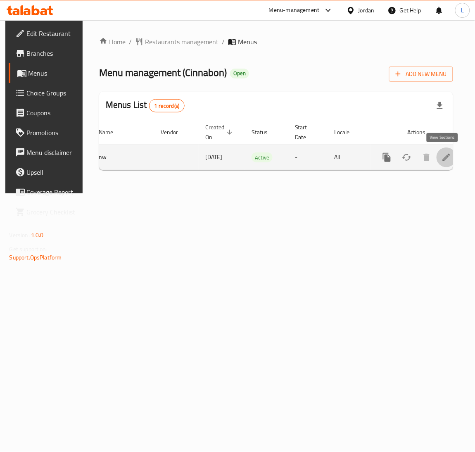
click at [443, 157] on icon "enhanced table" at bounding box center [446, 157] width 7 height 7
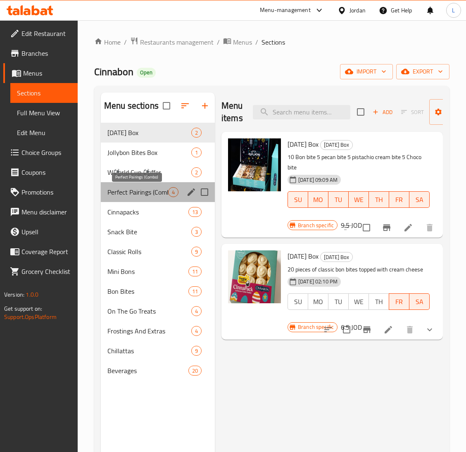
click at [142, 189] on span "Perfect Pairings (Combo)" at bounding box center [137, 192] width 61 height 10
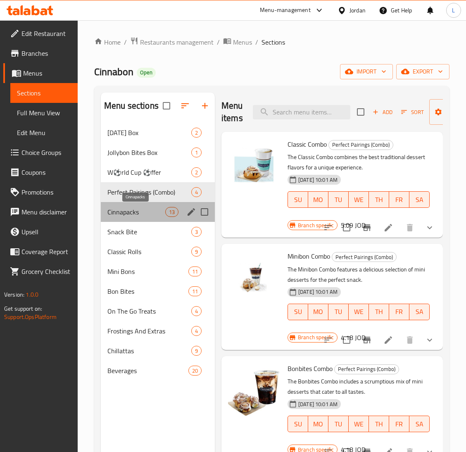
click at [142, 215] on span "Cinnapacks" at bounding box center [136, 212] width 58 height 10
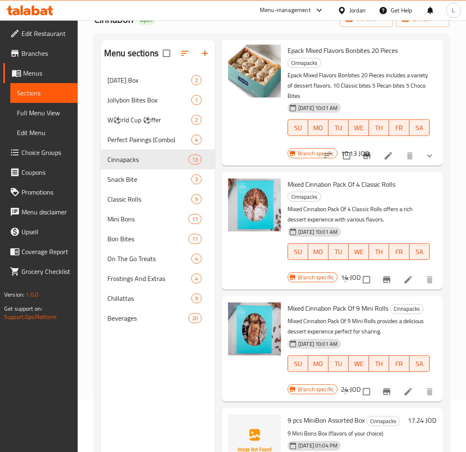
scroll to position [117, 0]
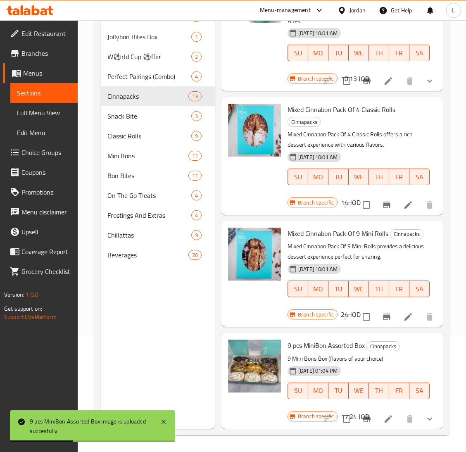
click at [41, 152] on span "Choice Groups" at bounding box center [46, 153] width 50 height 10
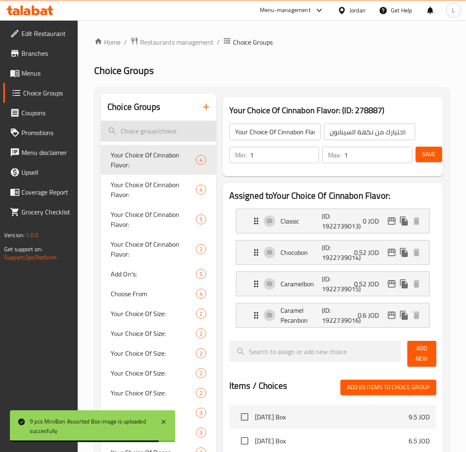
click at [153, 133] on input "search" at bounding box center [158, 131] width 115 height 21
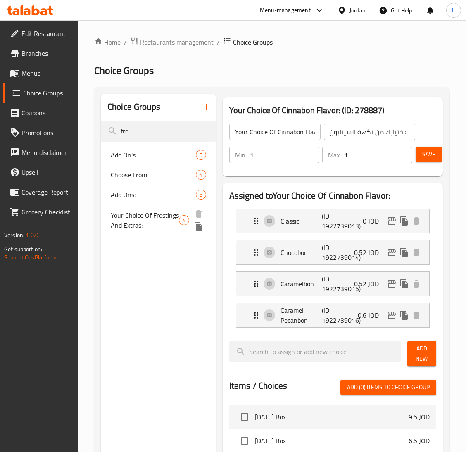
type input "fro"
click at [196, 226] on icon "duplicate" at bounding box center [199, 226] width 8 height 9
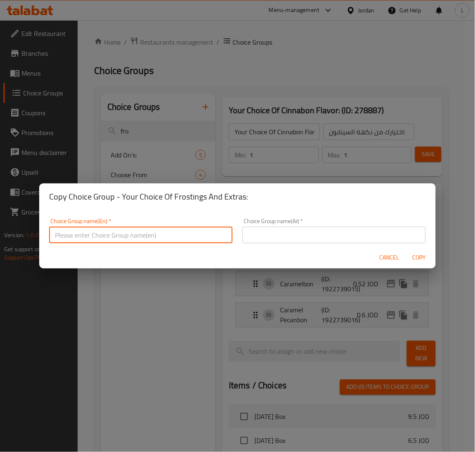
click at [141, 228] on input "text" at bounding box center [141, 235] width 184 height 17
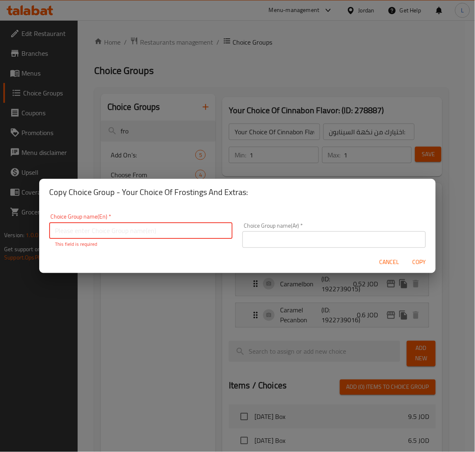
drag, startPoint x: 145, startPoint y: 231, endPoint x: 195, endPoint y: 236, distance: 49.4
click at [145, 231] on input "text" at bounding box center [141, 230] width 184 height 17
paste input "Frostings And Extras"
type input "Frostings And Extras"
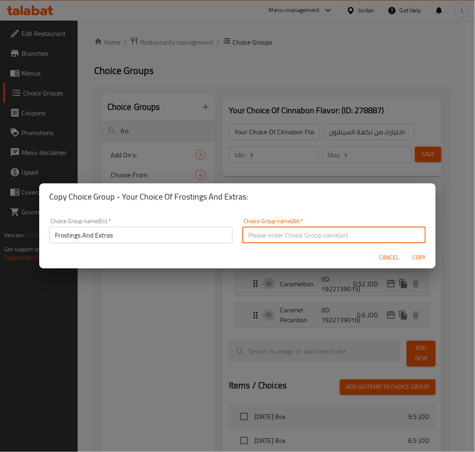
click at [257, 234] on input "text" at bounding box center [335, 235] width 184 height 17
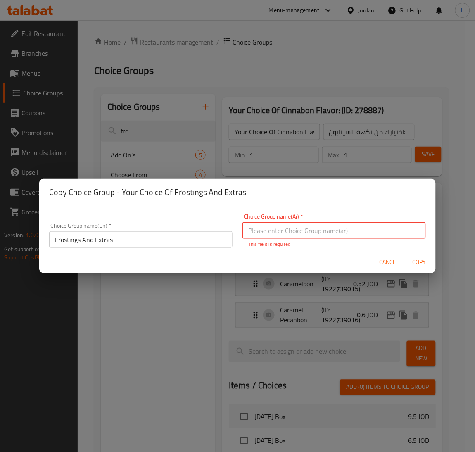
paste input "التزيينات والإضافات"
type input "التزيينات والإضافات"
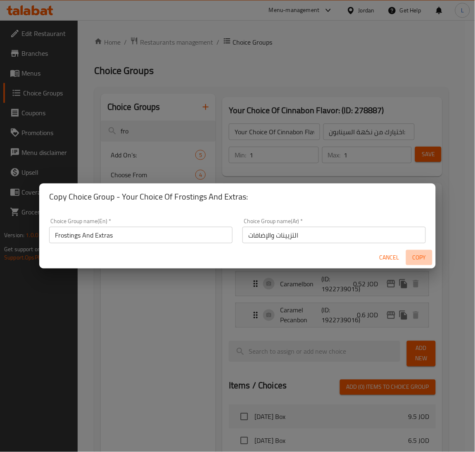
click at [412, 261] on span "Copy" at bounding box center [420, 258] width 20 height 10
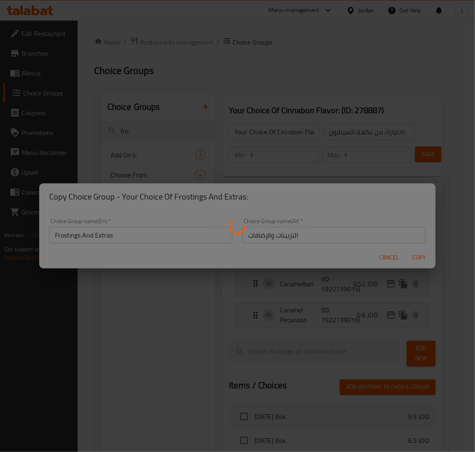
type input "Frostings And Extras"
type input "التزيينات والإضافات"
type input "0"
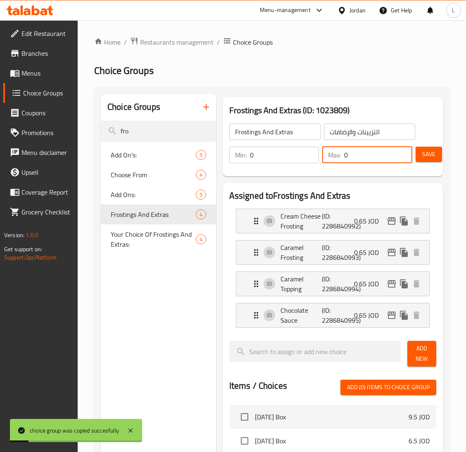
click at [358, 156] on input "0" at bounding box center [378, 155] width 68 height 17
type input "1"
click at [386, 222] on button "edit" at bounding box center [392, 221] width 12 height 12
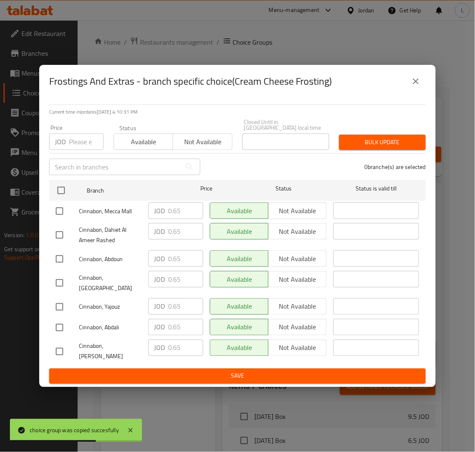
click at [64, 144] on p "JOD" at bounding box center [60, 142] width 11 height 10
click at [77, 139] on input "number" at bounding box center [86, 141] width 35 height 17
paste input "0.8621"
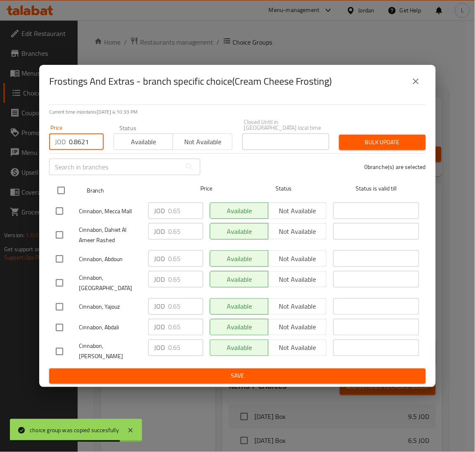
type input "0.8621"
drag, startPoint x: 62, startPoint y: 189, endPoint x: 74, endPoint y: 193, distance: 11.8
click at [62, 189] on input "checkbox" at bounding box center [60, 190] width 17 height 17
checkbox input "true"
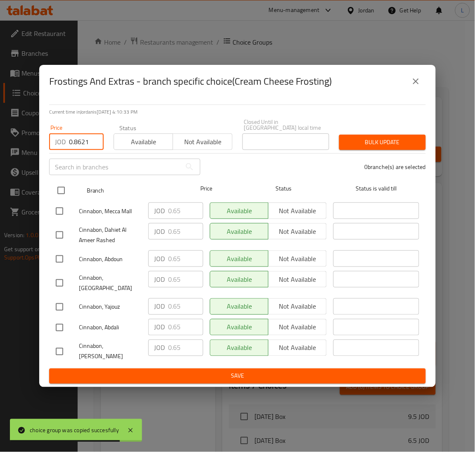
checkbox input "true"
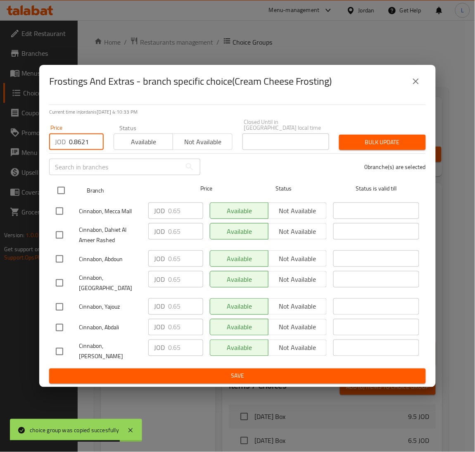
checkbox input "true"
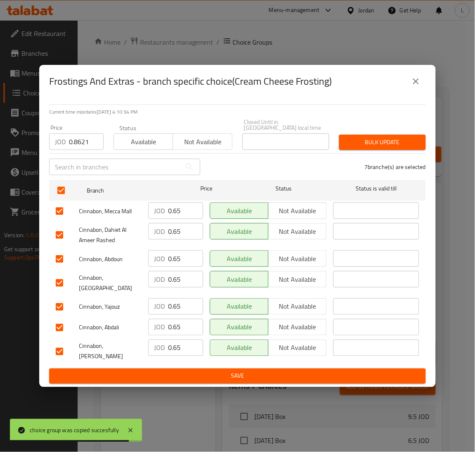
drag, startPoint x: 370, startPoint y: 145, endPoint x: 442, endPoint y: 167, distance: 74.8
click at [371, 144] on span "Bulk update" at bounding box center [383, 142] width 74 height 10
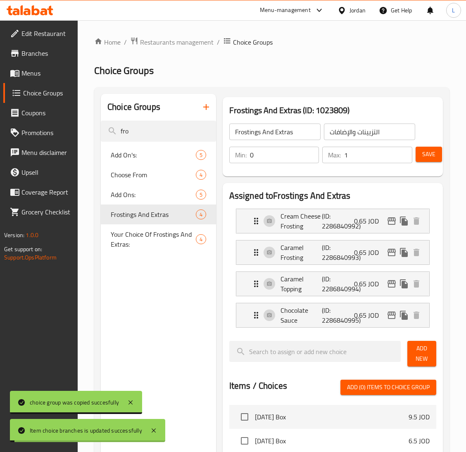
type input "0"
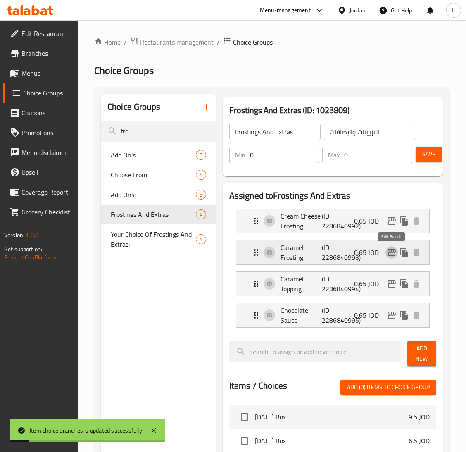
click at [391, 252] on icon "edit" at bounding box center [392, 253] width 10 height 10
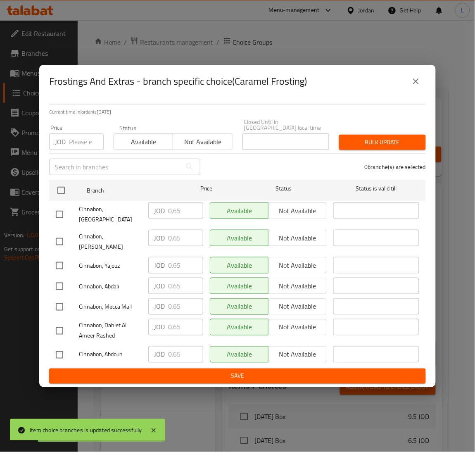
click at [71, 141] on input "number" at bounding box center [86, 141] width 35 height 17
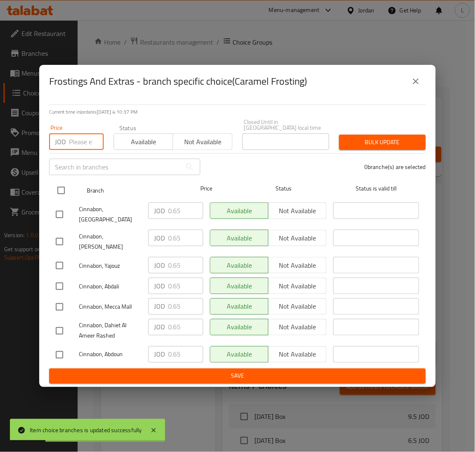
paste input "0.8621"
type input "0.8621"
click at [66, 189] on input "checkbox" at bounding box center [60, 190] width 17 height 17
checkbox input "true"
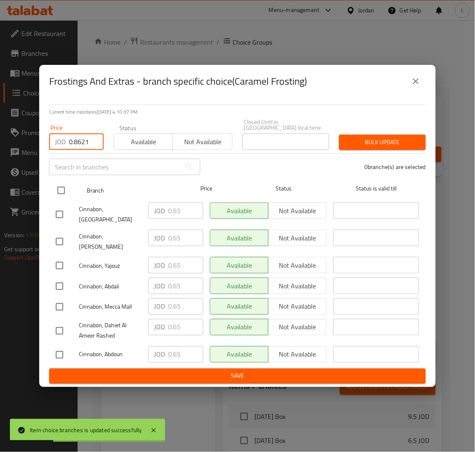
checkbox input "true"
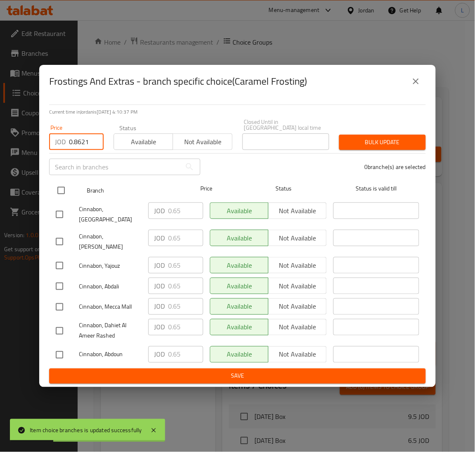
checkbox input "true"
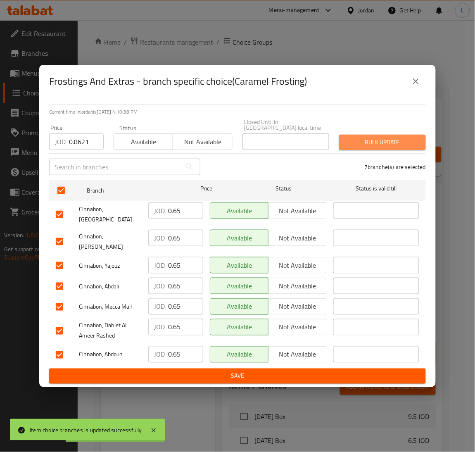
click at [386, 149] on button "Bulk update" at bounding box center [382, 142] width 87 height 15
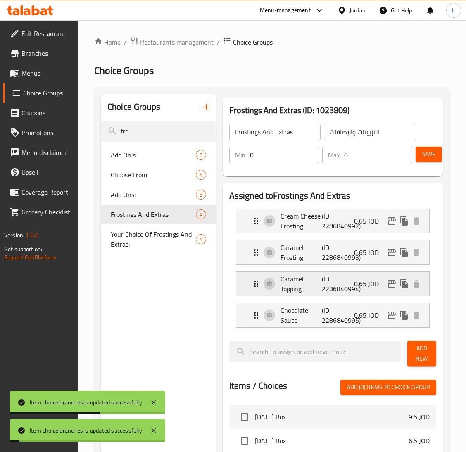
click at [389, 284] on icon "edit" at bounding box center [392, 284] width 10 height 10
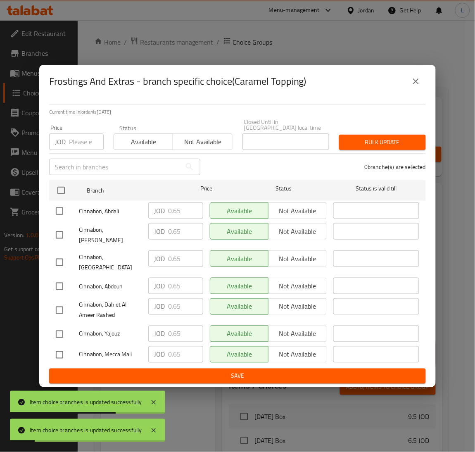
click at [79, 139] on input "number" at bounding box center [86, 141] width 35 height 17
paste input "0.8621"
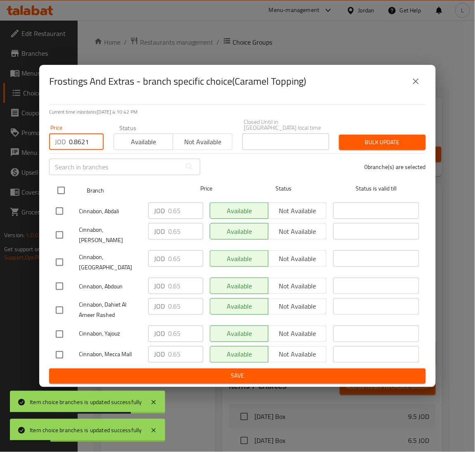
type input "0.8621"
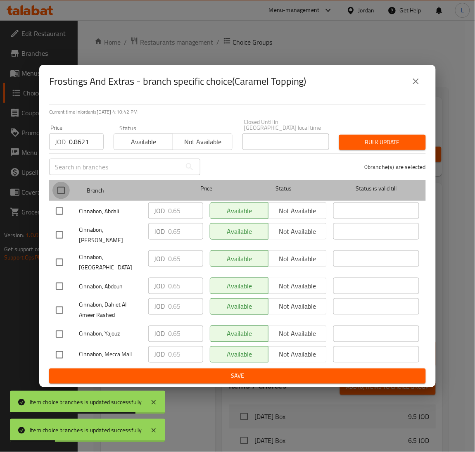
click at [57, 186] on input "checkbox" at bounding box center [60, 190] width 17 height 17
checkbox input "true"
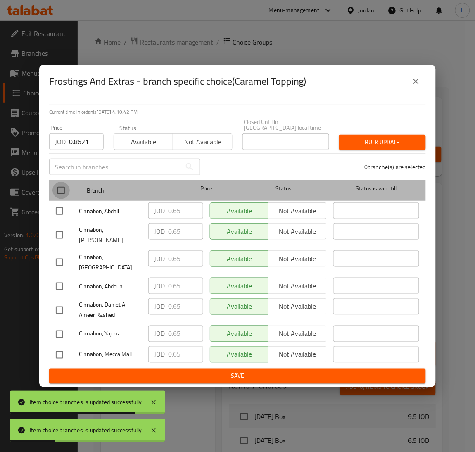
checkbox input "true"
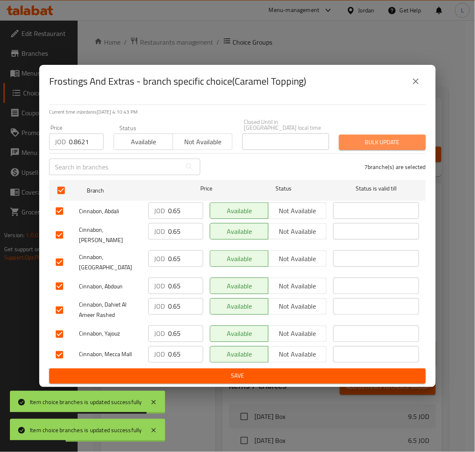
click at [360, 140] on span "Bulk update" at bounding box center [383, 142] width 74 height 10
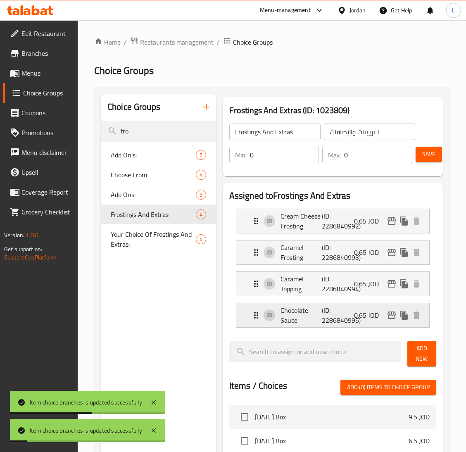
click at [393, 320] on icon "edit" at bounding box center [392, 315] width 10 height 10
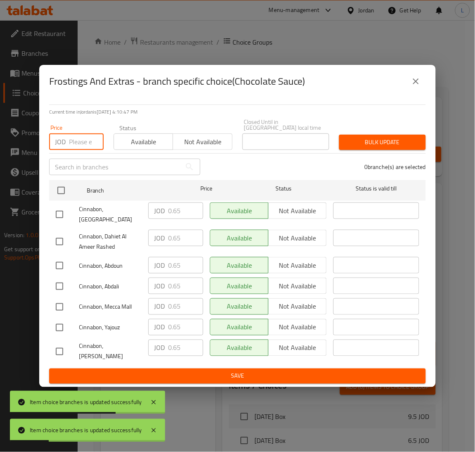
click at [81, 144] on input "number" at bounding box center [86, 141] width 35 height 17
paste input "0.8621"
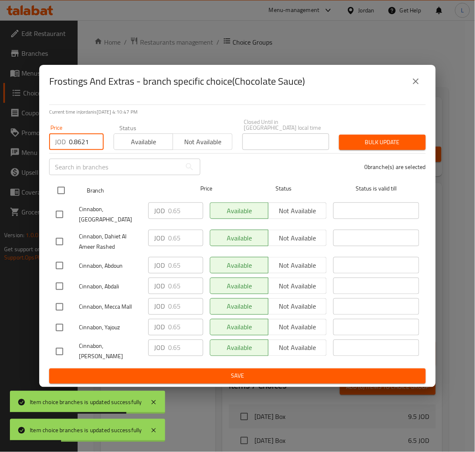
type input "0.8621"
click at [64, 189] on input "checkbox" at bounding box center [60, 190] width 17 height 17
checkbox input "true"
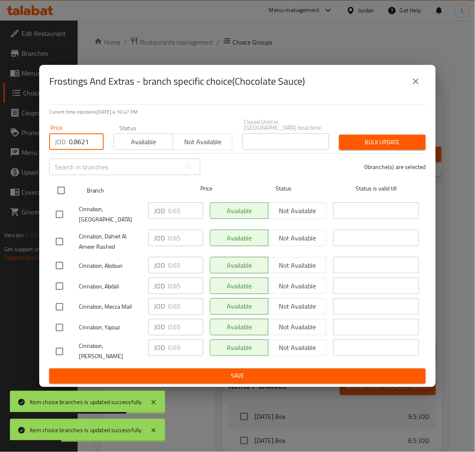
checkbox input "true"
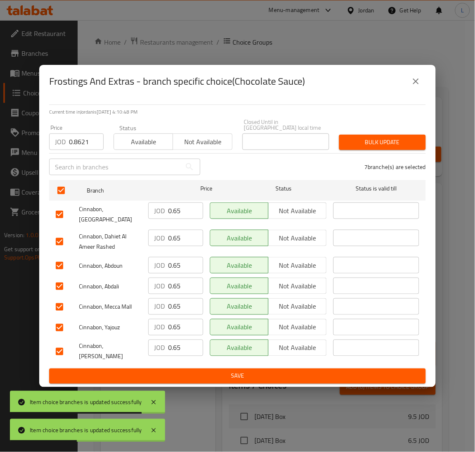
click at [408, 141] on span "Bulk update" at bounding box center [383, 142] width 74 height 10
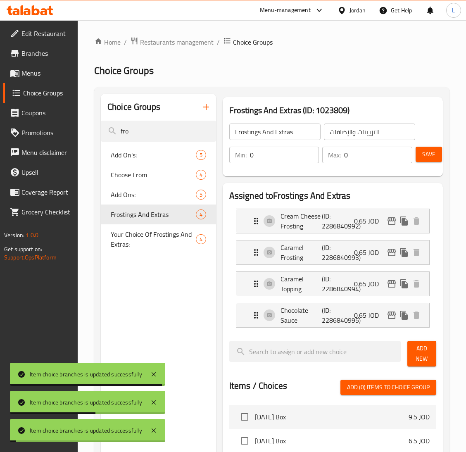
click at [414, 164] on div "Save" at bounding box center [422, 155] width 17 height 20
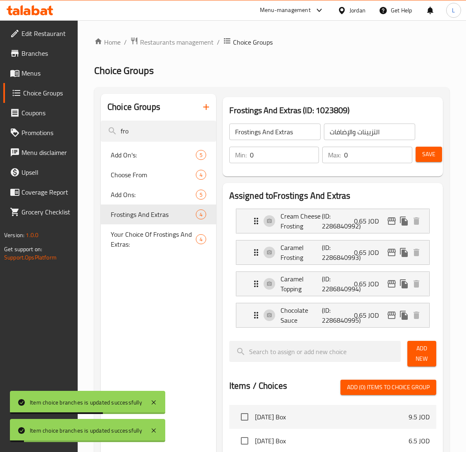
click at [420, 154] on button "Save" at bounding box center [429, 154] width 26 height 15
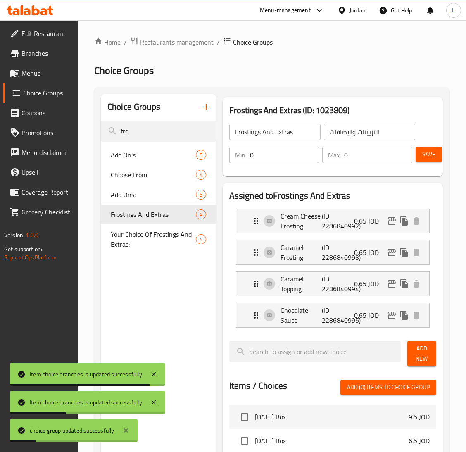
click at [360, 157] on input "0" at bounding box center [378, 155] width 68 height 17
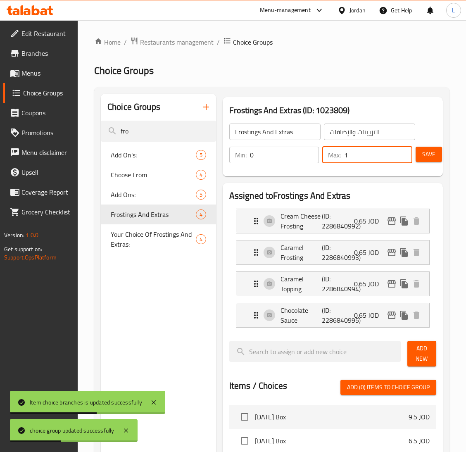
type input "1"
click at [438, 159] on button "Save" at bounding box center [429, 154] width 26 height 15
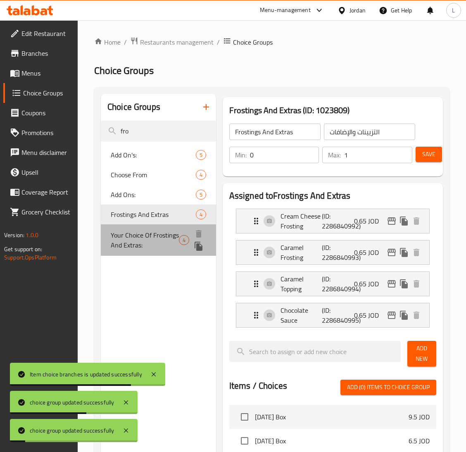
click at [145, 231] on span "Your Choice Of Frostings And Extras:" at bounding box center [145, 240] width 68 height 20
type input "Your Choice Of Frostings And Extras:"
type input "اختيارك من الفروستينج والإضافات:"
type input "0"
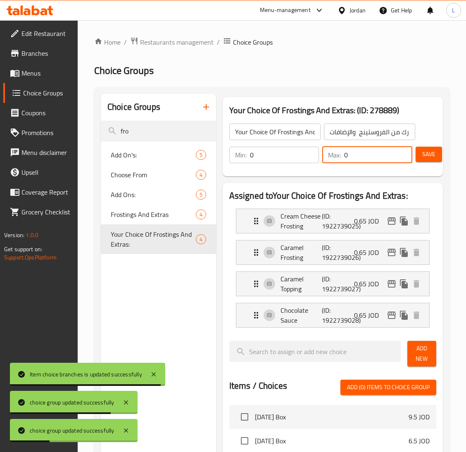
click at [348, 152] on input "0" at bounding box center [378, 155] width 68 height 17
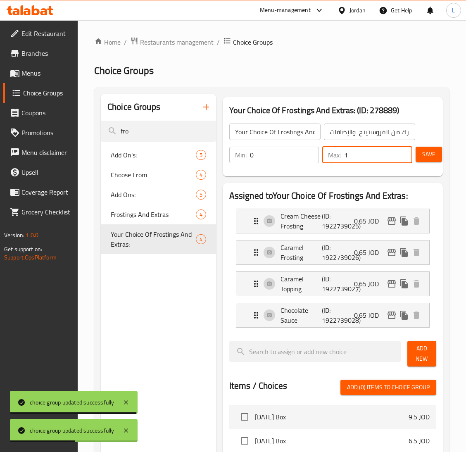
type input "1"
click at [416, 161] on button "Save" at bounding box center [429, 154] width 26 height 15
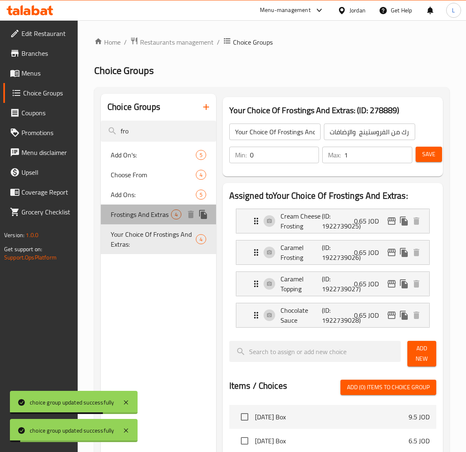
click at [148, 214] on span "Frostings And Extras" at bounding box center [141, 215] width 60 height 10
type input "Frostings And Extras"
type input "التزيينات والإضافات"
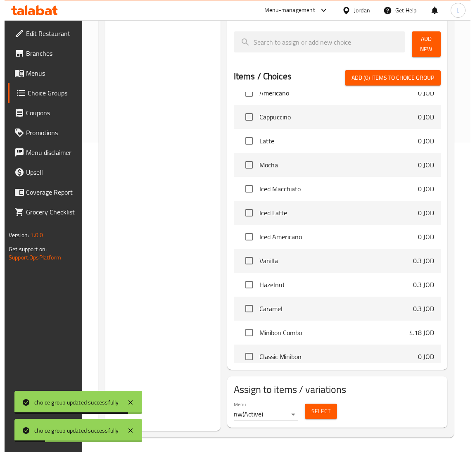
scroll to position [434, 0]
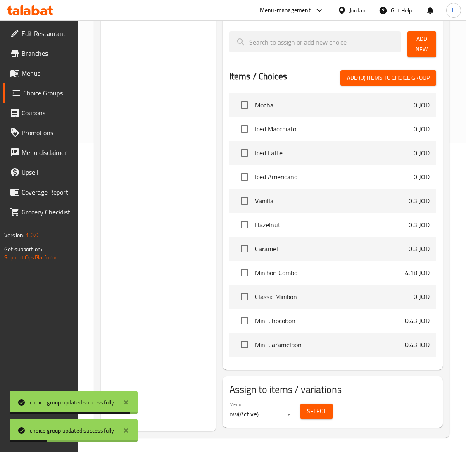
click at [324, 413] on span "Select" at bounding box center [316, 411] width 19 height 10
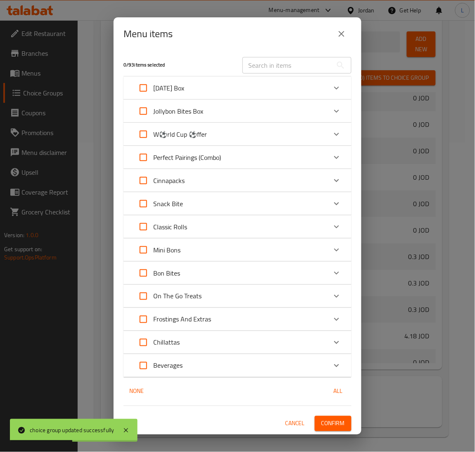
scroll to position [476, 0]
click at [269, 176] on div "Cinnapacks" at bounding box center [229, 181] width 193 height 20
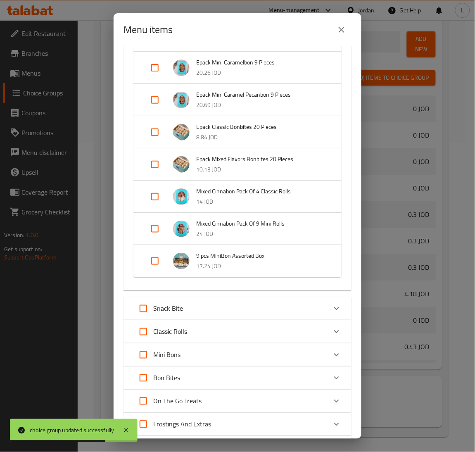
scroll to position [434, 0]
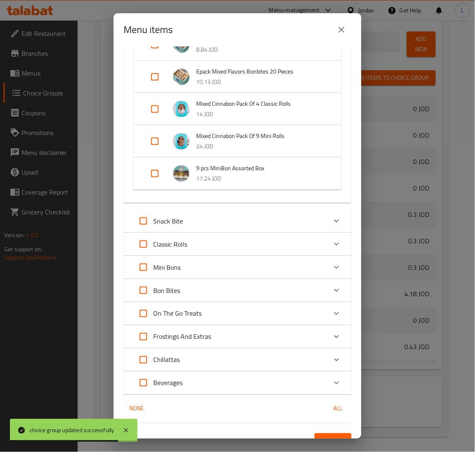
click at [153, 172] on input "Expand" at bounding box center [155, 174] width 20 height 20
checkbox input "true"
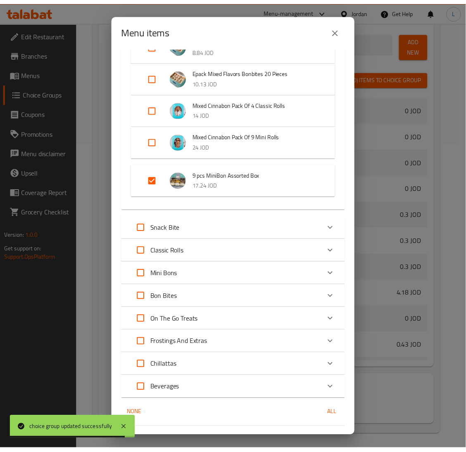
scroll to position [453, 0]
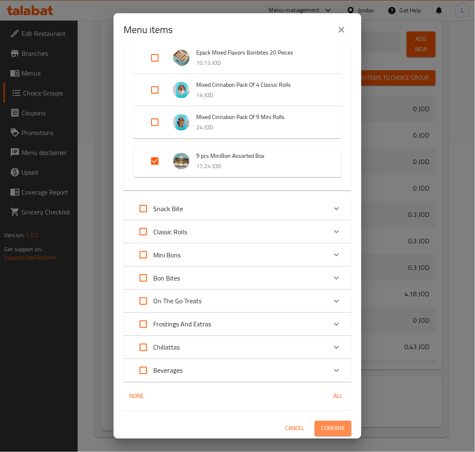
click at [323, 427] on span "Confirm" at bounding box center [334, 429] width 24 height 10
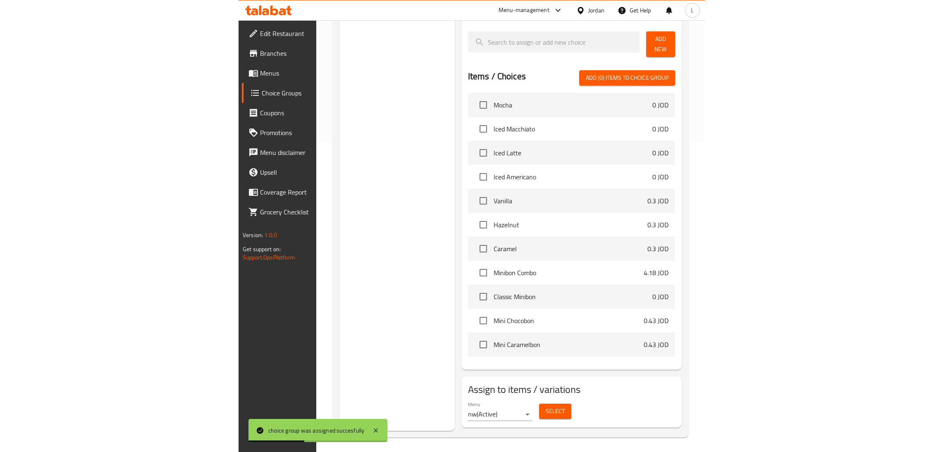
scroll to position [272, 0]
